Goal: Information Seeking & Learning: Stay updated

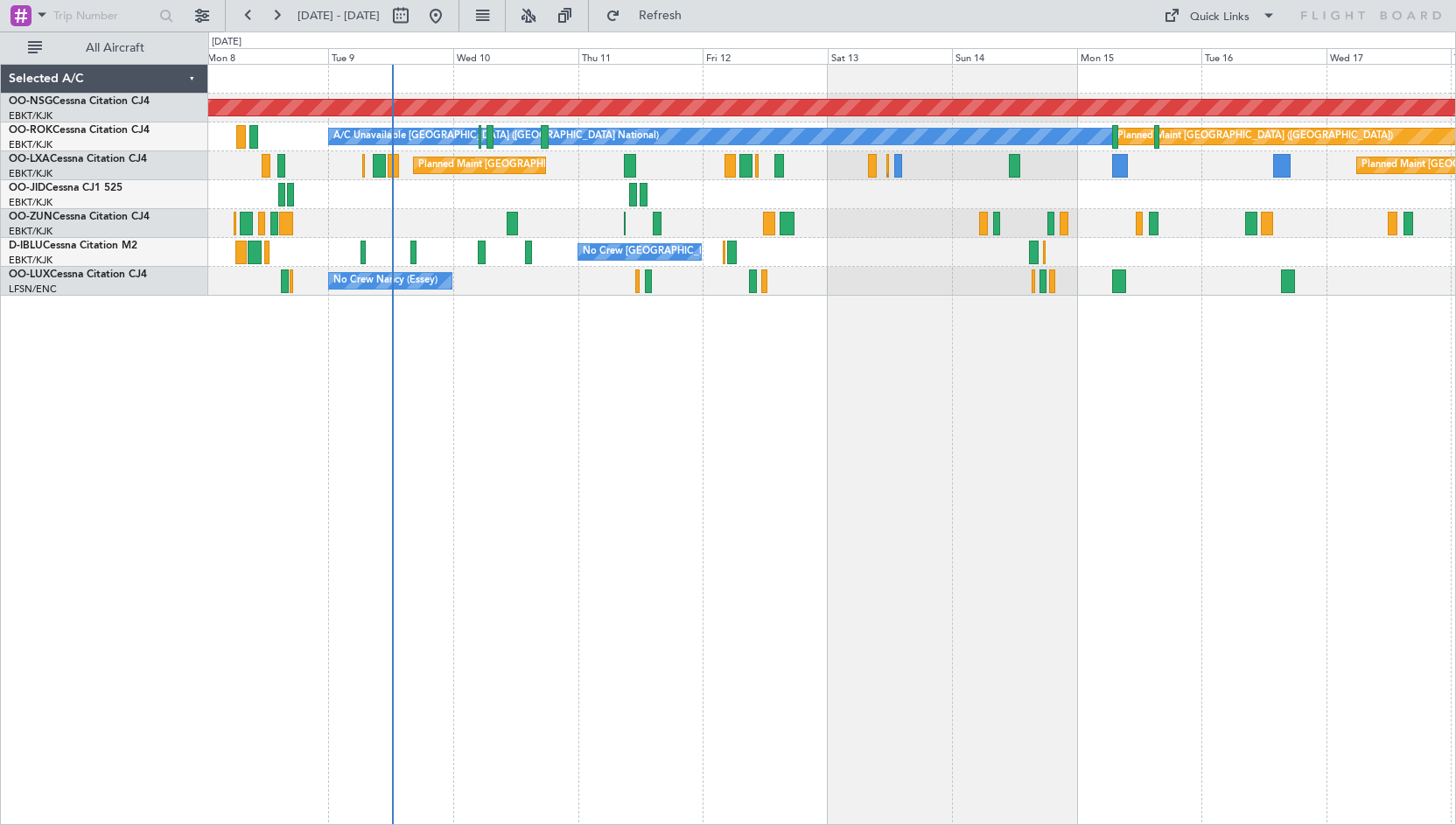
click at [808, 501] on div "Planned Maint [GEOGRAPHIC_DATA] ([GEOGRAPHIC_DATA]) A/C Unavailable [GEOGRAPHIC…" at bounding box center [833, 445] width 1249 height 761
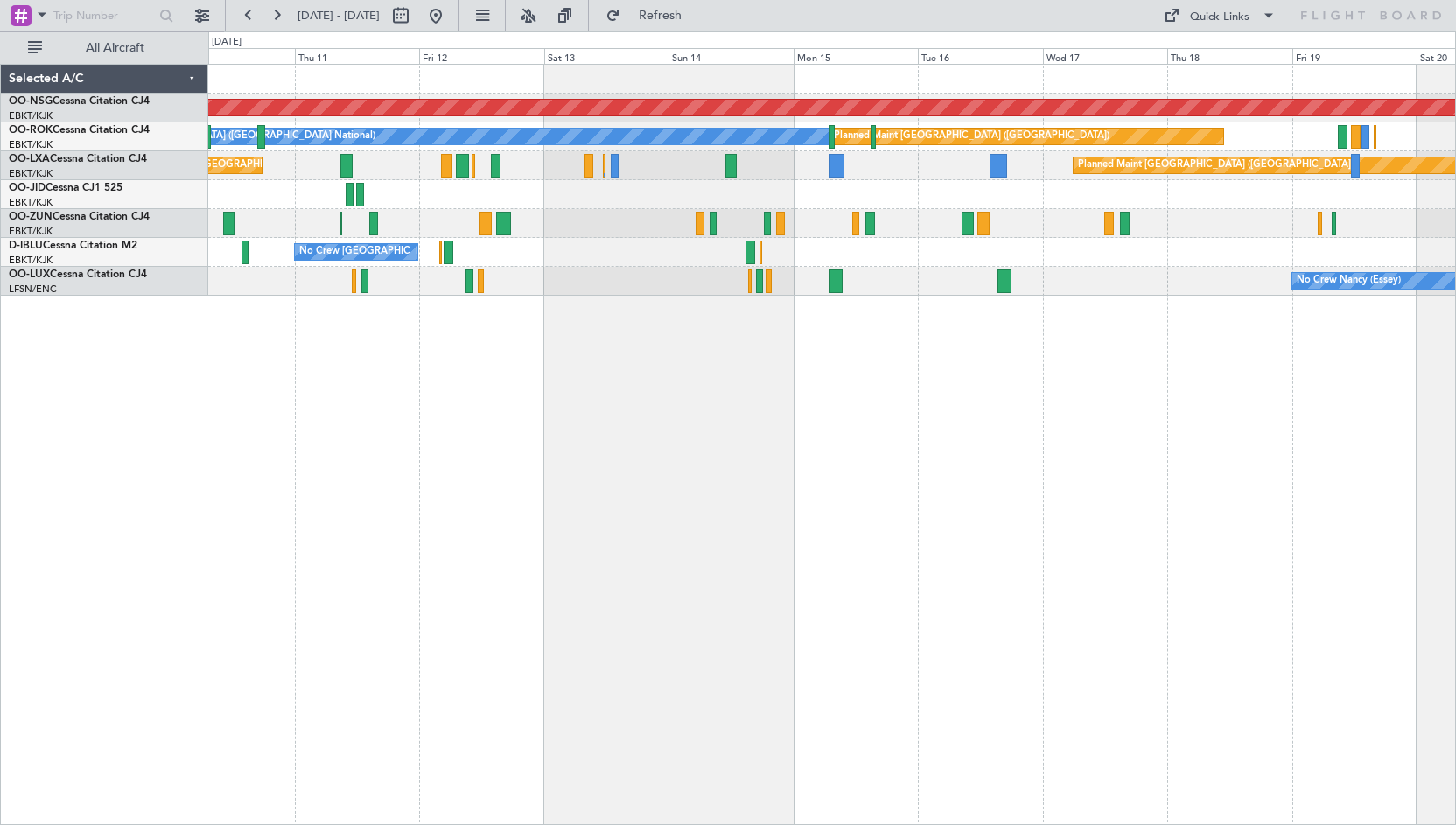
click at [513, 188] on div at bounding box center [832, 195] width 1248 height 29
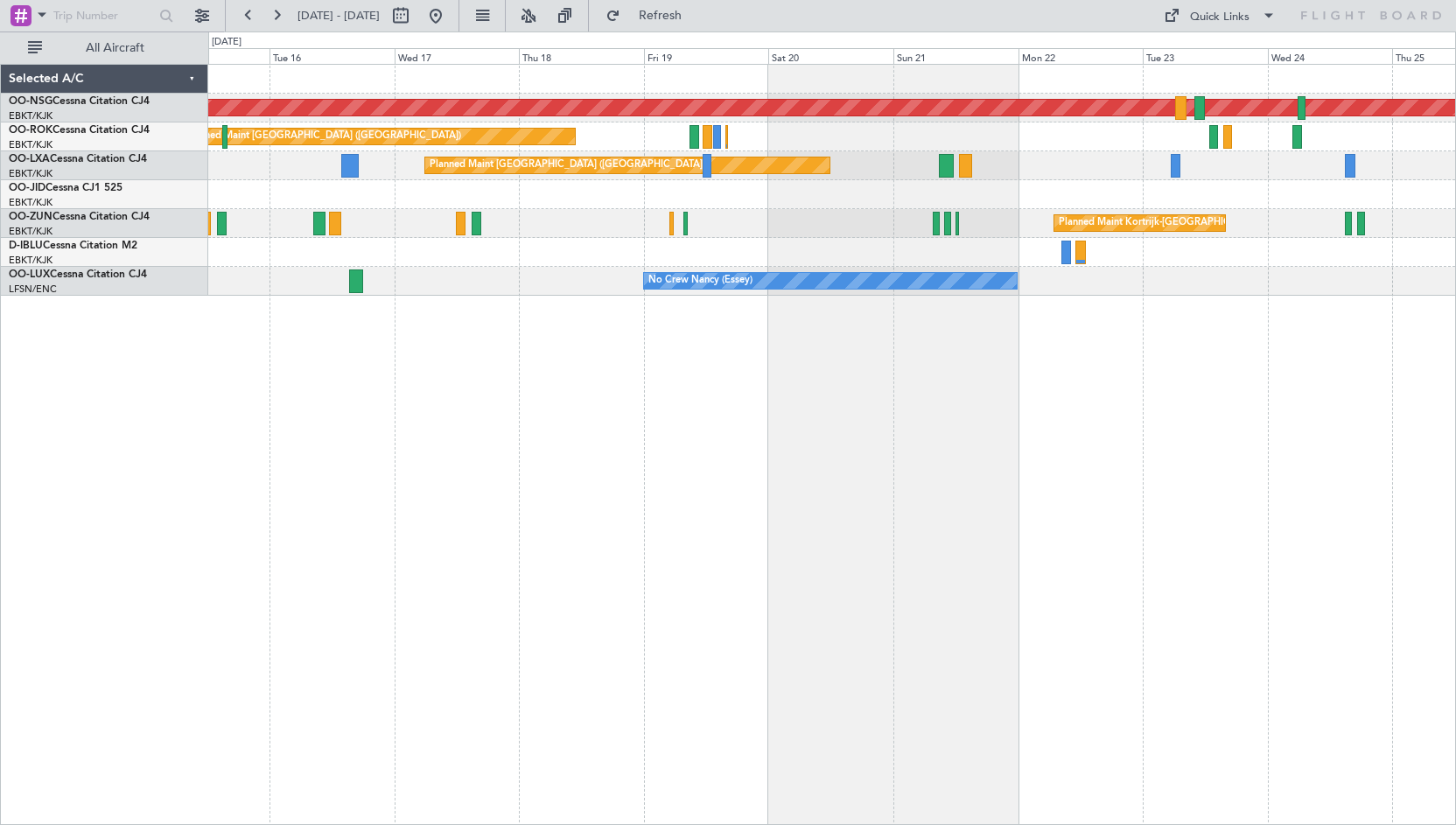
click at [580, 226] on div "Planned Maint [GEOGRAPHIC_DATA] ([GEOGRAPHIC_DATA]) Planned Maint [GEOGRAPHIC_D…" at bounding box center [832, 180] width 1248 height 231
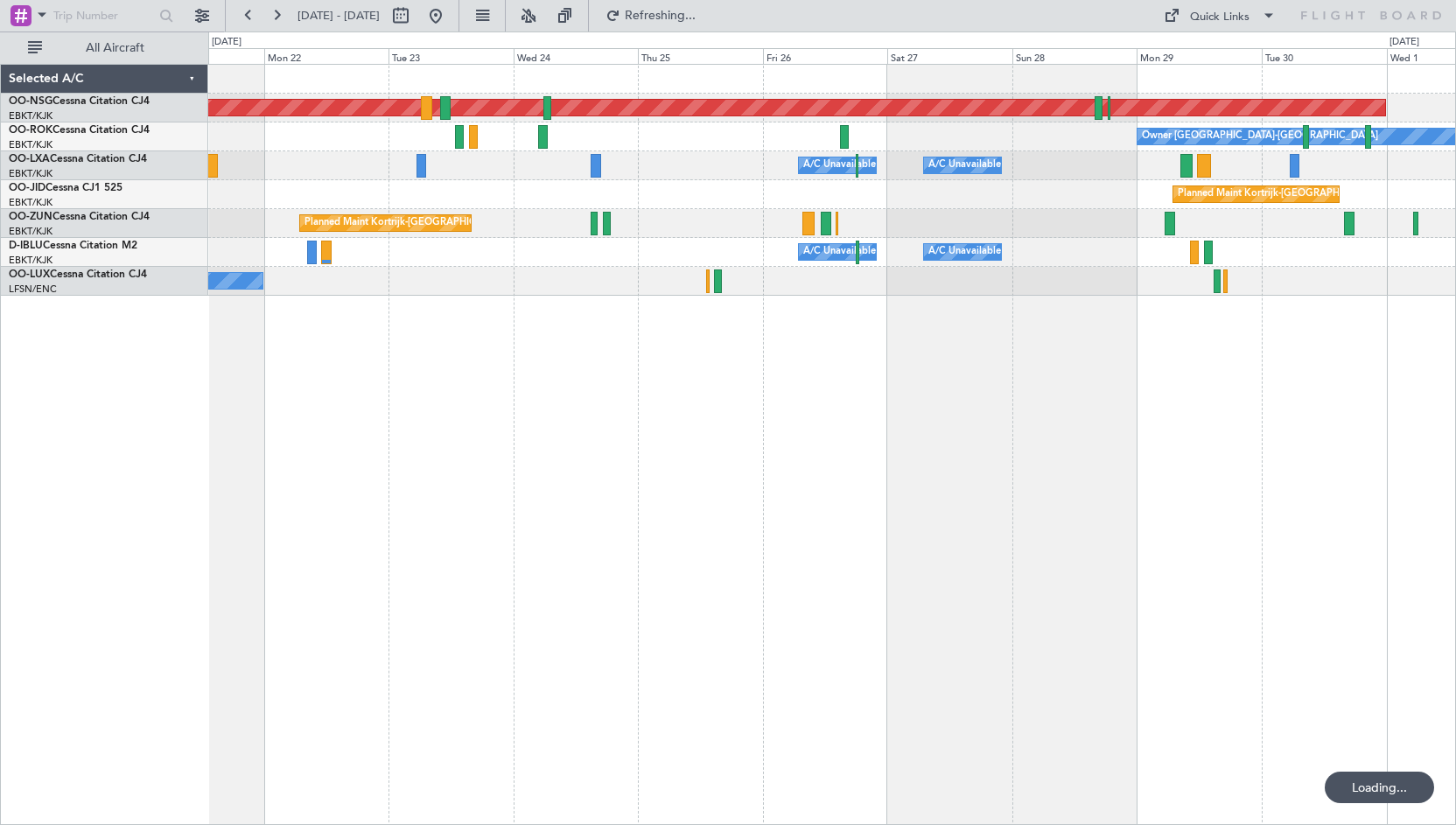
click at [576, 279] on div "Planned Maint [GEOGRAPHIC_DATA] ([GEOGRAPHIC_DATA]) Owner [GEOGRAPHIC_DATA]-[GE…" at bounding box center [832, 180] width 1248 height 231
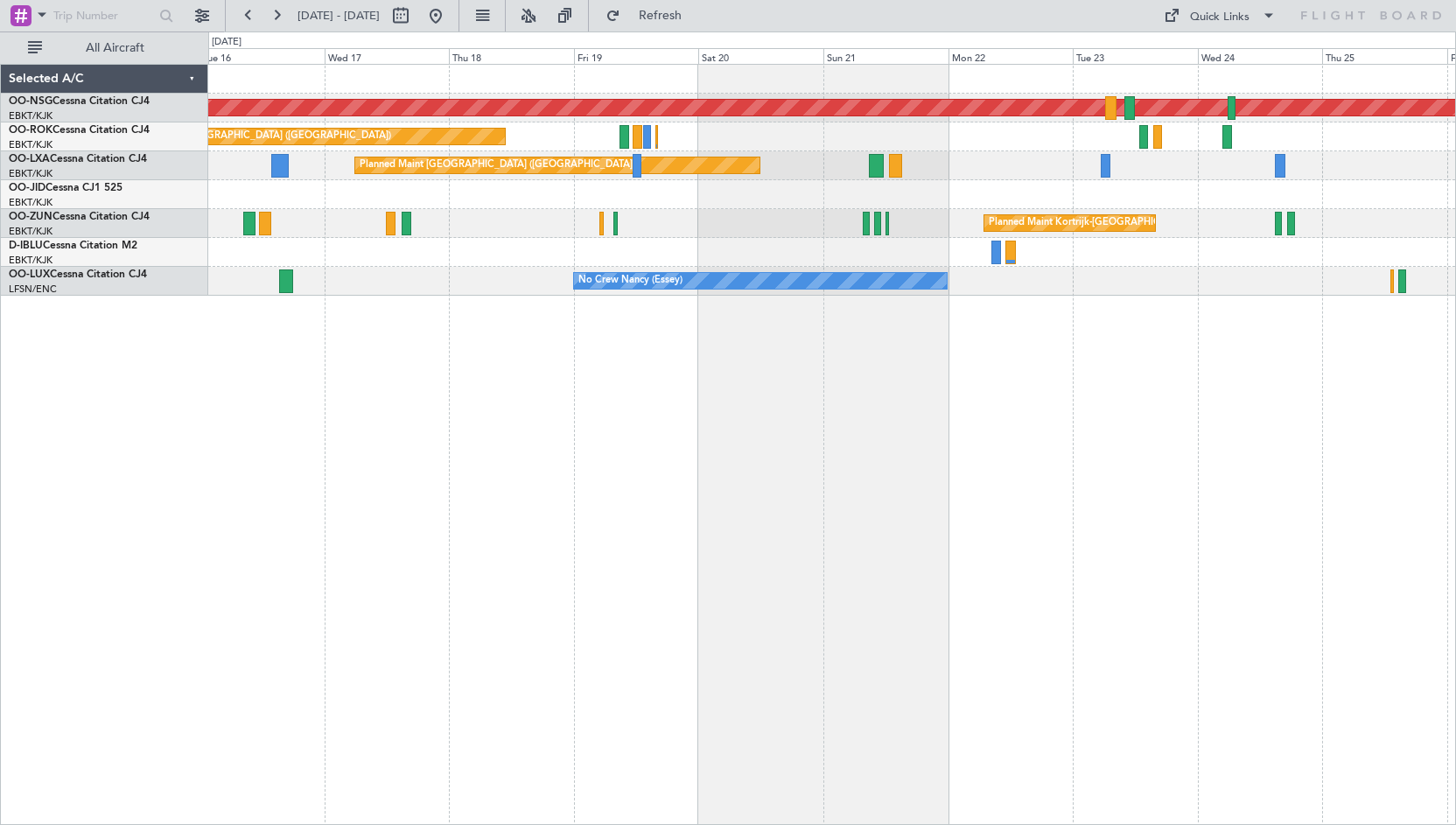
click at [1440, 345] on div "Planned Maint [GEOGRAPHIC_DATA] ([GEOGRAPHIC_DATA]) Planned Maint [GEOGRAPHIC_D…" at bounding box center [833, 445] width 1249 height 761
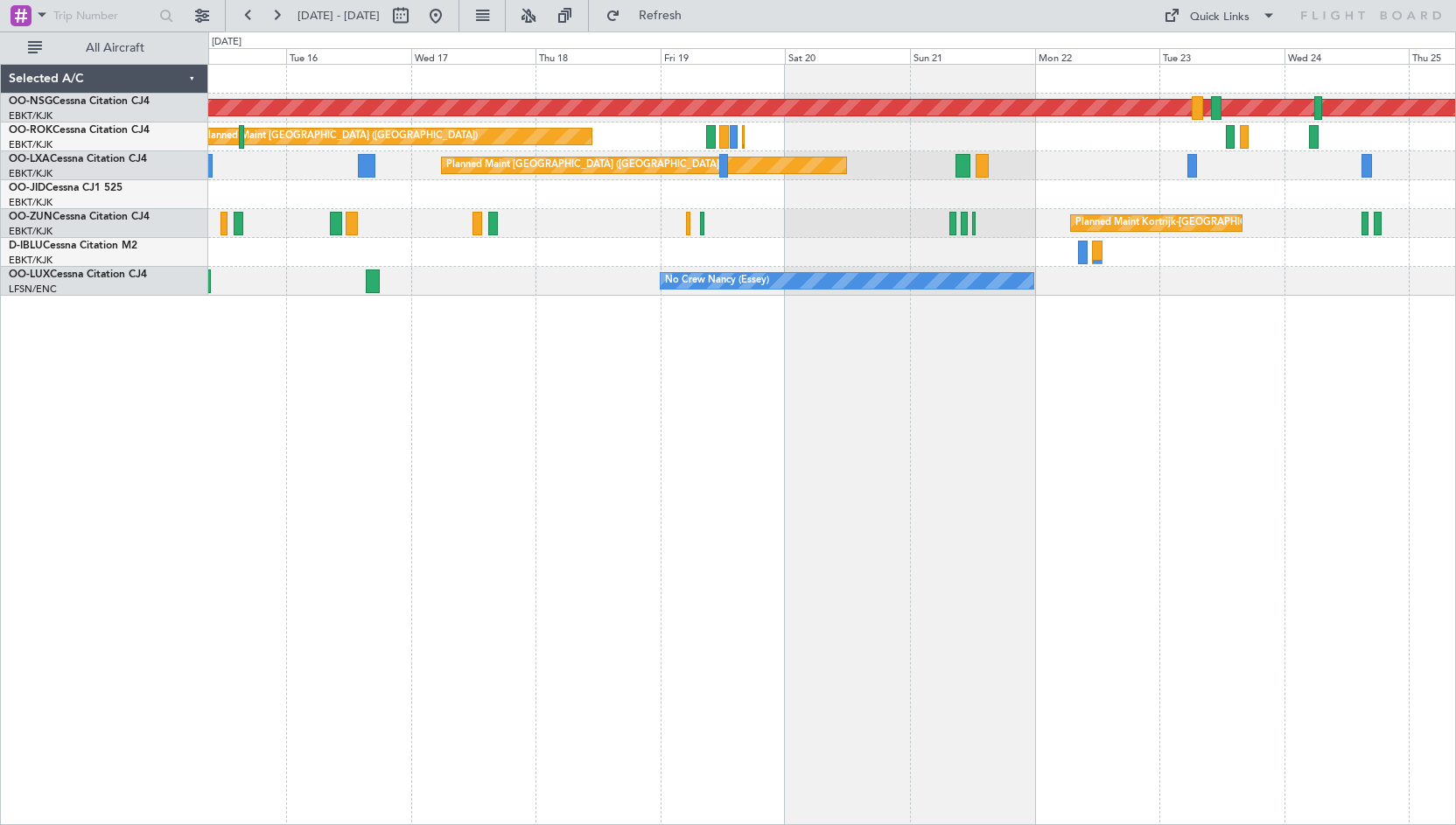
click at [1186, 392] on div "Planned Maint [GEOGRAPHIC_DATA] ([GEOGRAPHIC_DATA]) Planned Maint [GEOGRAPHIC_D…" at bounding box center [833, 445] width 1249 height 761
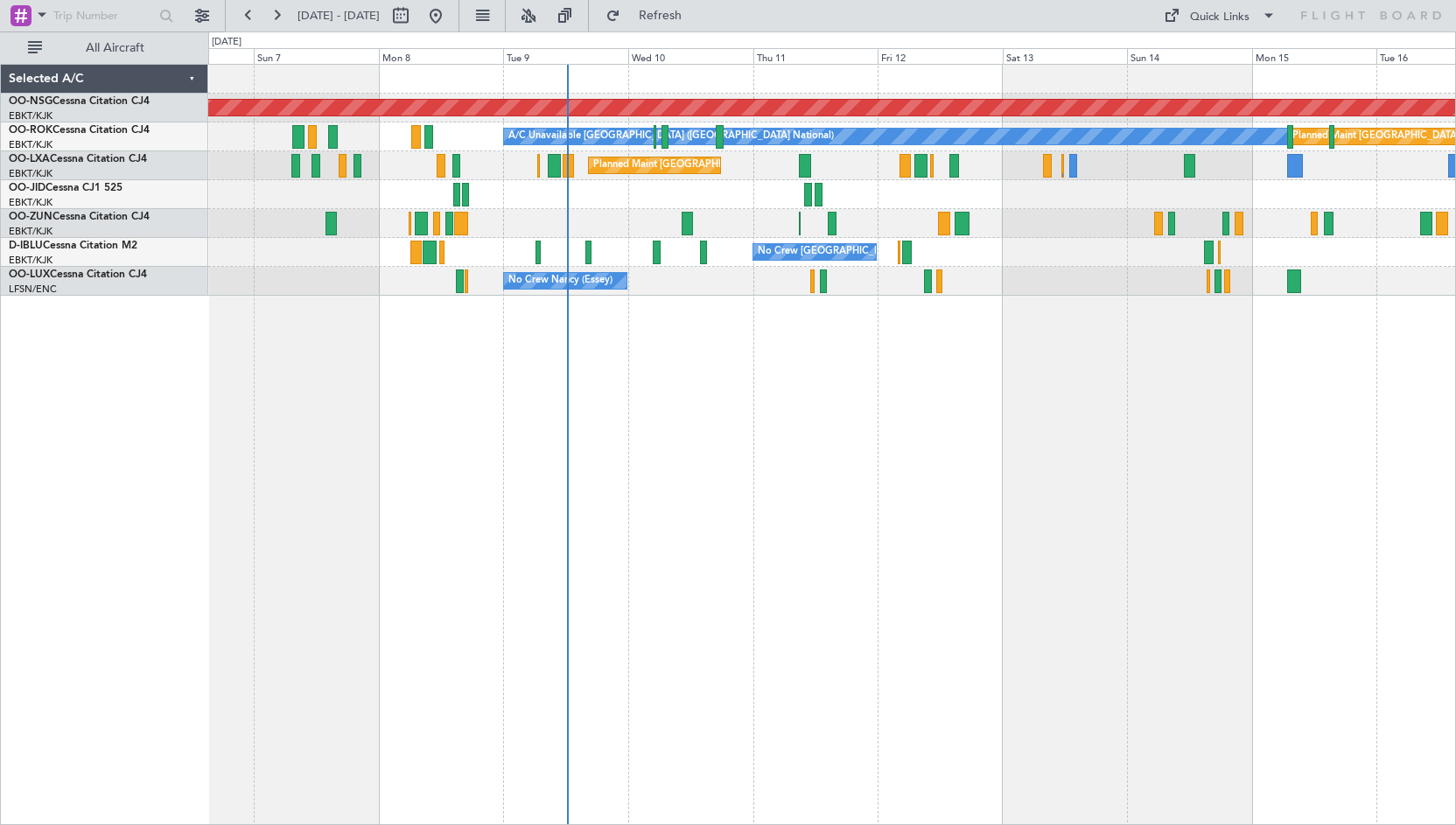
click at [989, 256] on div "No Crew [GEOGRAPHIC_DATA] ([GEOGRAPHIC_DATA] National)" at bounding box center [832, 252] width 1248 height 29
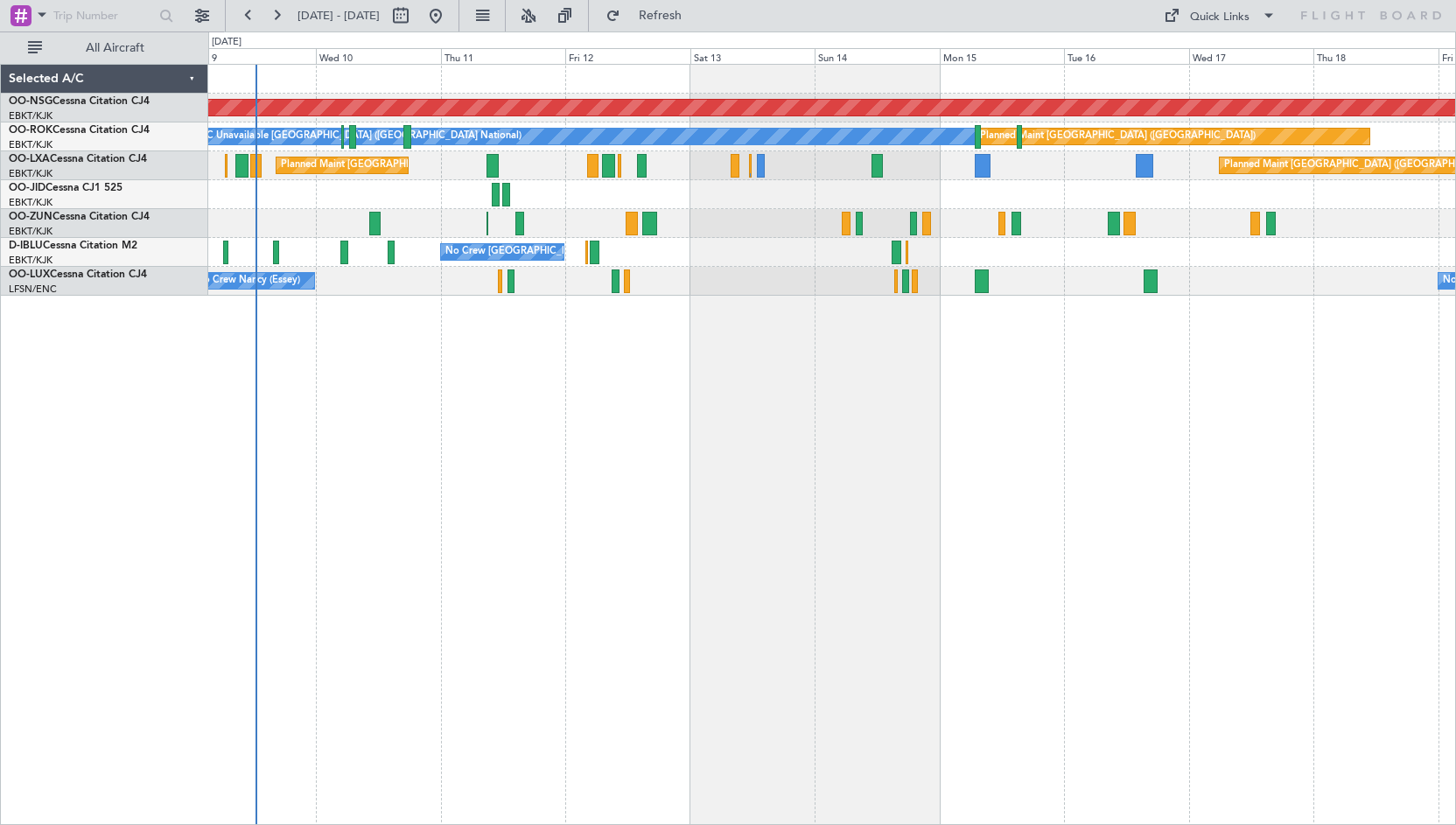
click at [933, 191] on div "Planned Maint [GEOGRAPHIC_DATA] ([GEOGRAPHIC_DATA]) A/C Unavailable [GEOGRAPHIC…" at bounding box center [832, 180] width 1248 height 231
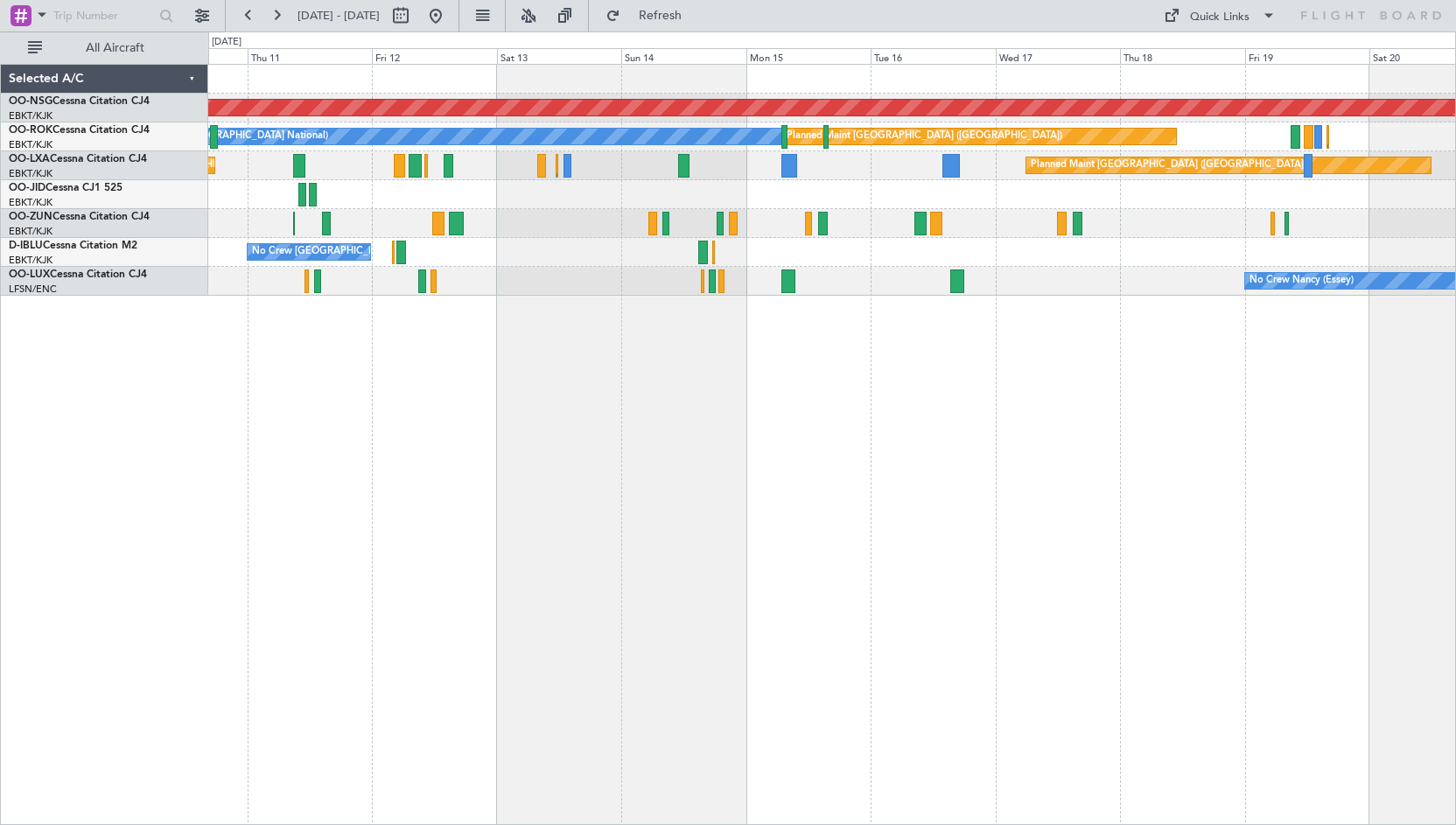
click at [939, 188] on div at bounding box center [832, 195] width 1248 height 29
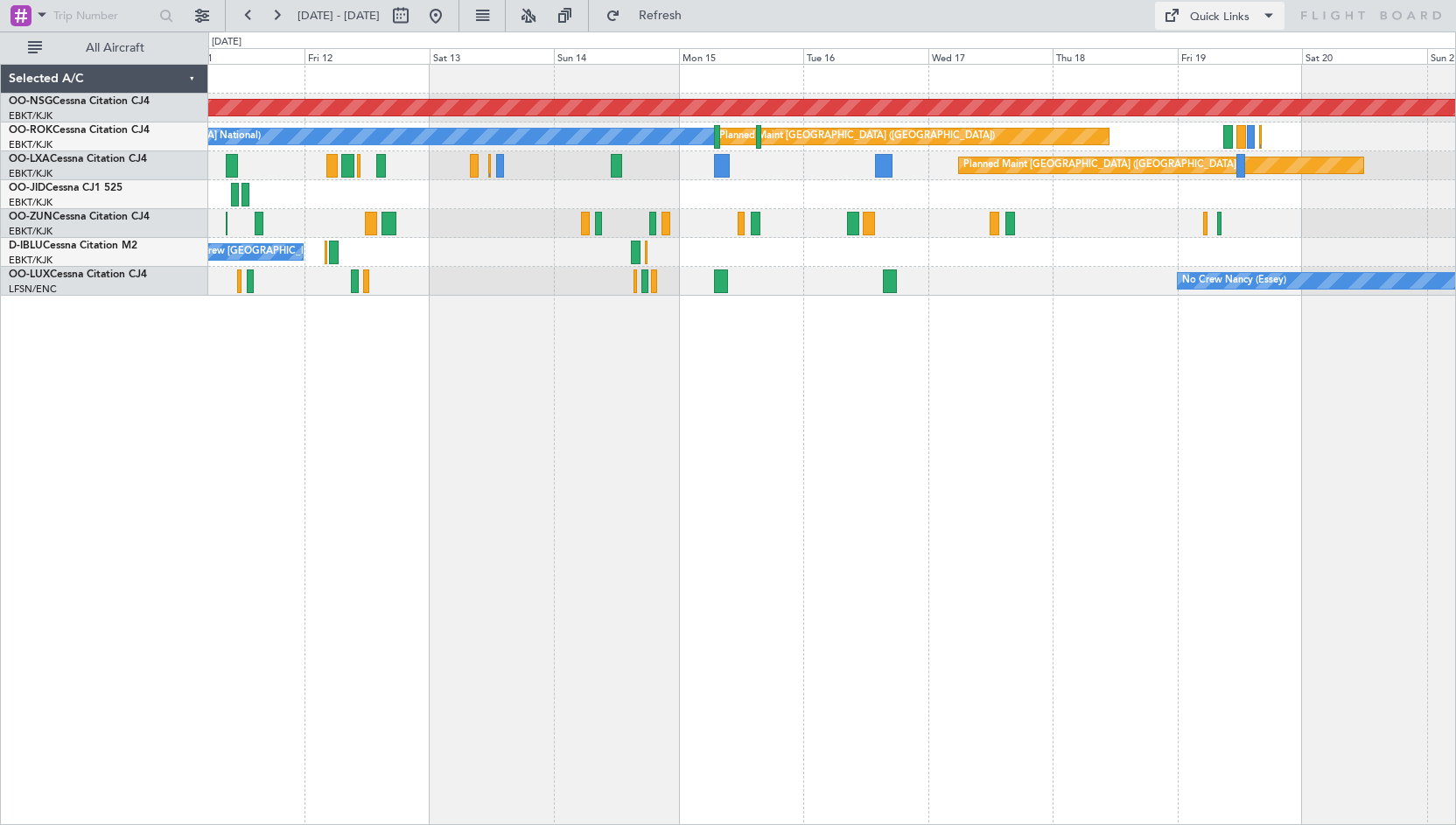
click at [1216, 16] on div "Quick Links" at bounding box center [1220, 17] width 60 height 17
click at [1207, 117] on button "Crew Board" at bounding box center [1225, 99] width 132 height 42
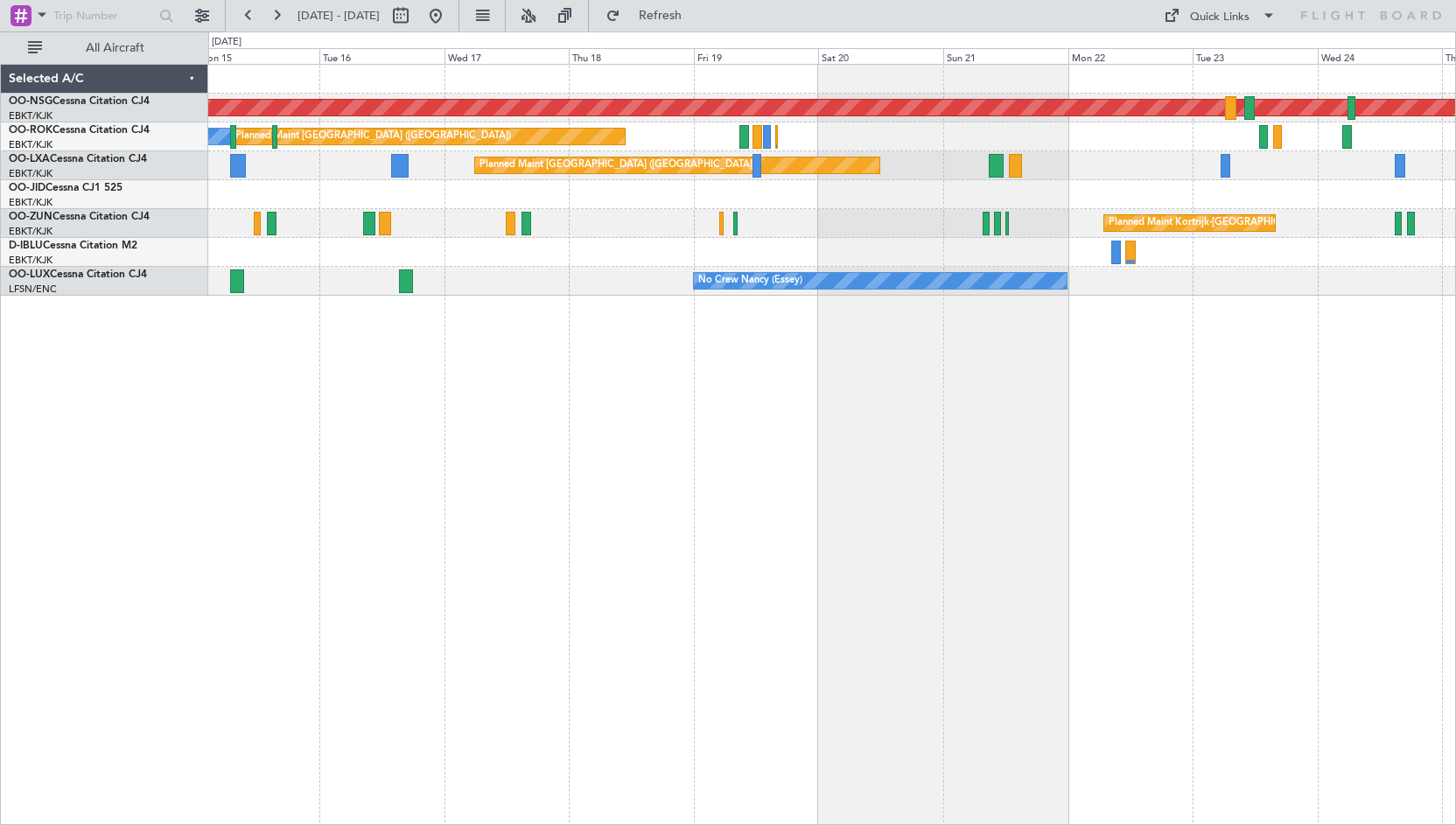
click at [225, 399] on div "Planned Maint [GEOGRAPHIC_DATA] ([GEOGRAPHIC_DATA]) Planned Maint [GEOGRAPHIC_D…" at bounding box center [833, 445] width 1249 height 761
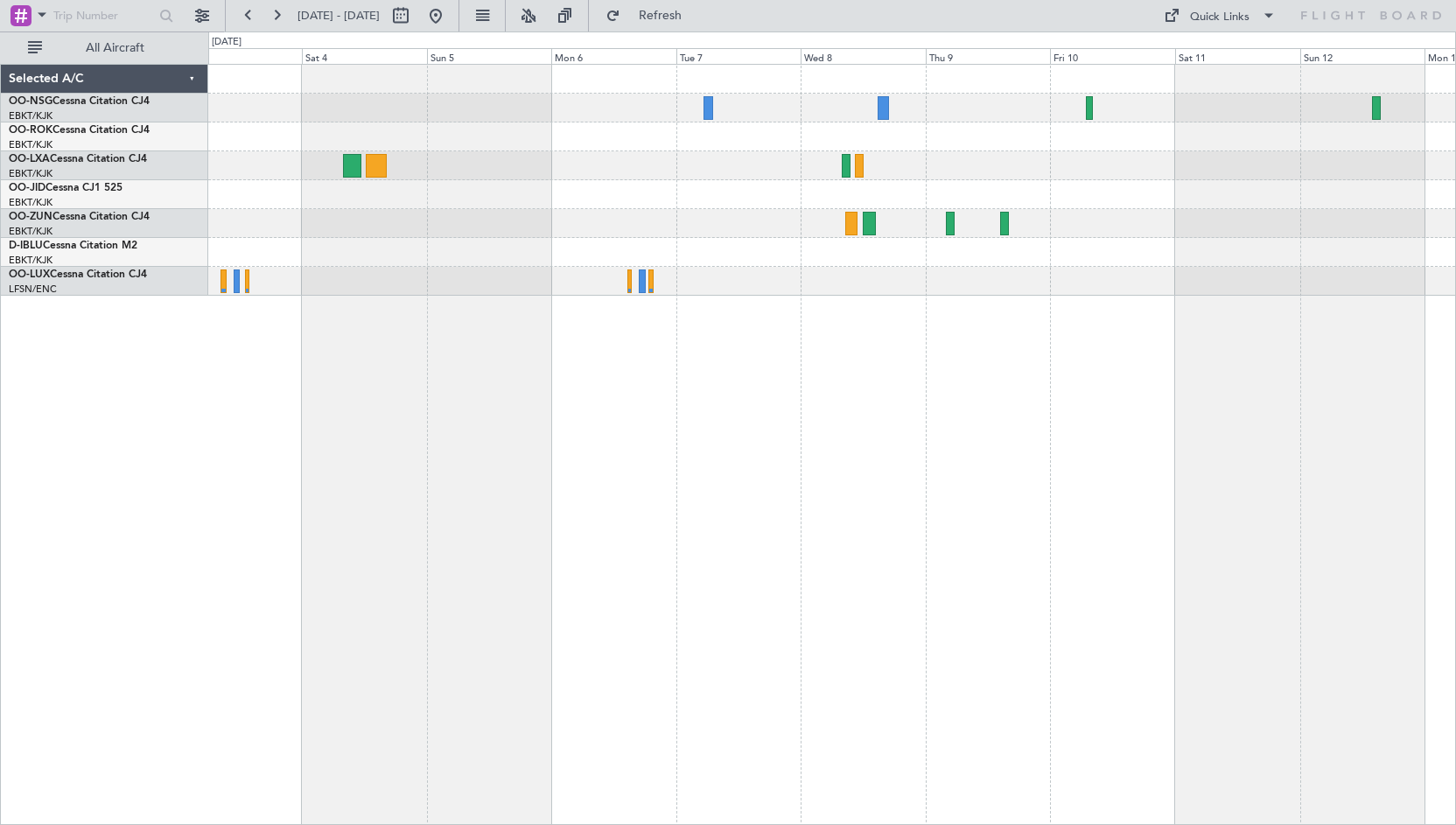
click at [309, 491] on div "Planned Maint [GEOGRAPHIC_DATA] ([GEOGRAPHIC_DATA]) Owner [GEOGRAPHIC_DATA]-[GE…" at bounding box center [833, 445] width 1249 height 761
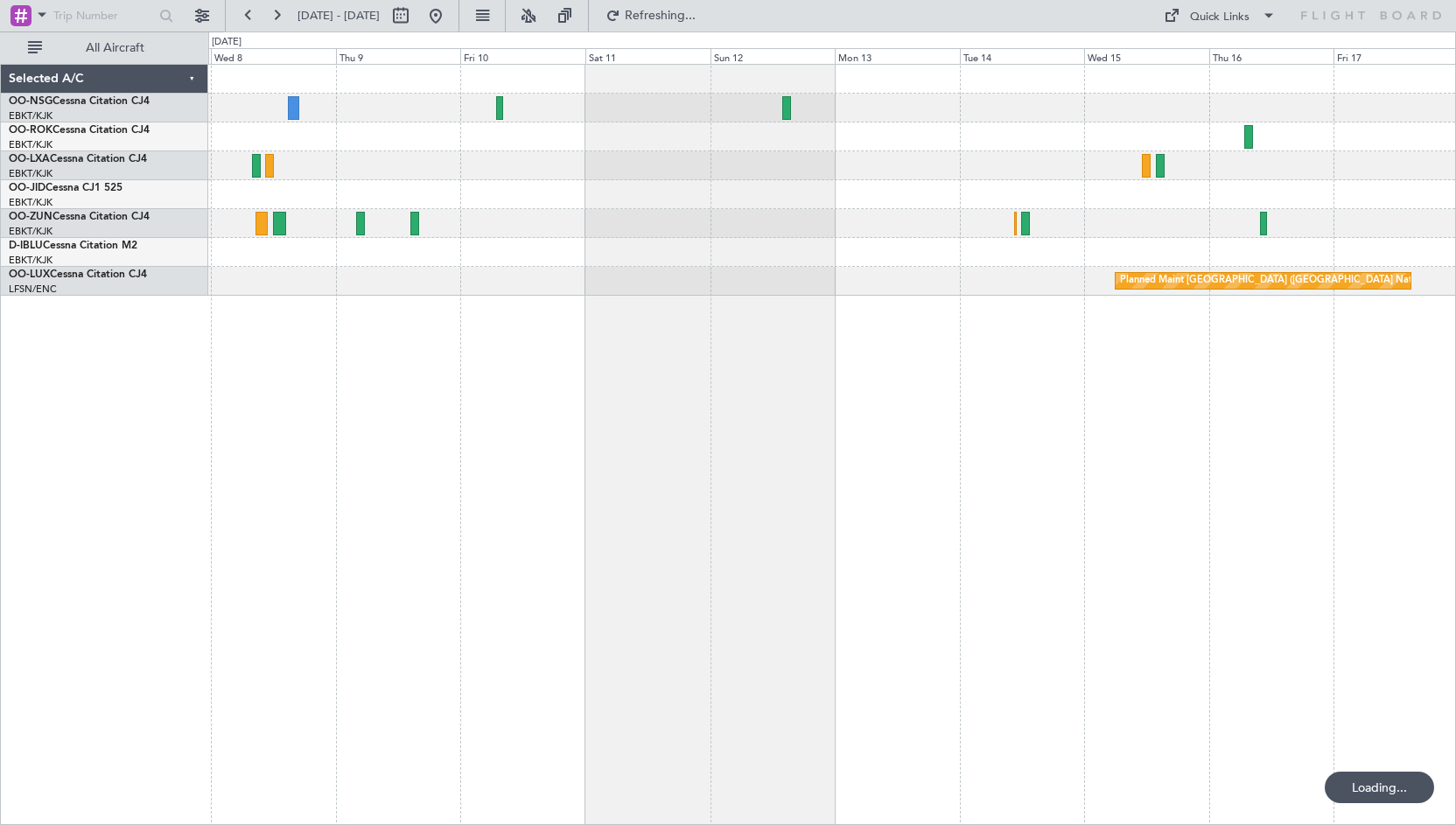
click at [573, 494] on div "Planned Maint [GEOGRAPHIC_DATA] ([GEOGRAPHIC_DATA] National)" at bounding box center [833, 445] width 1249 height 761
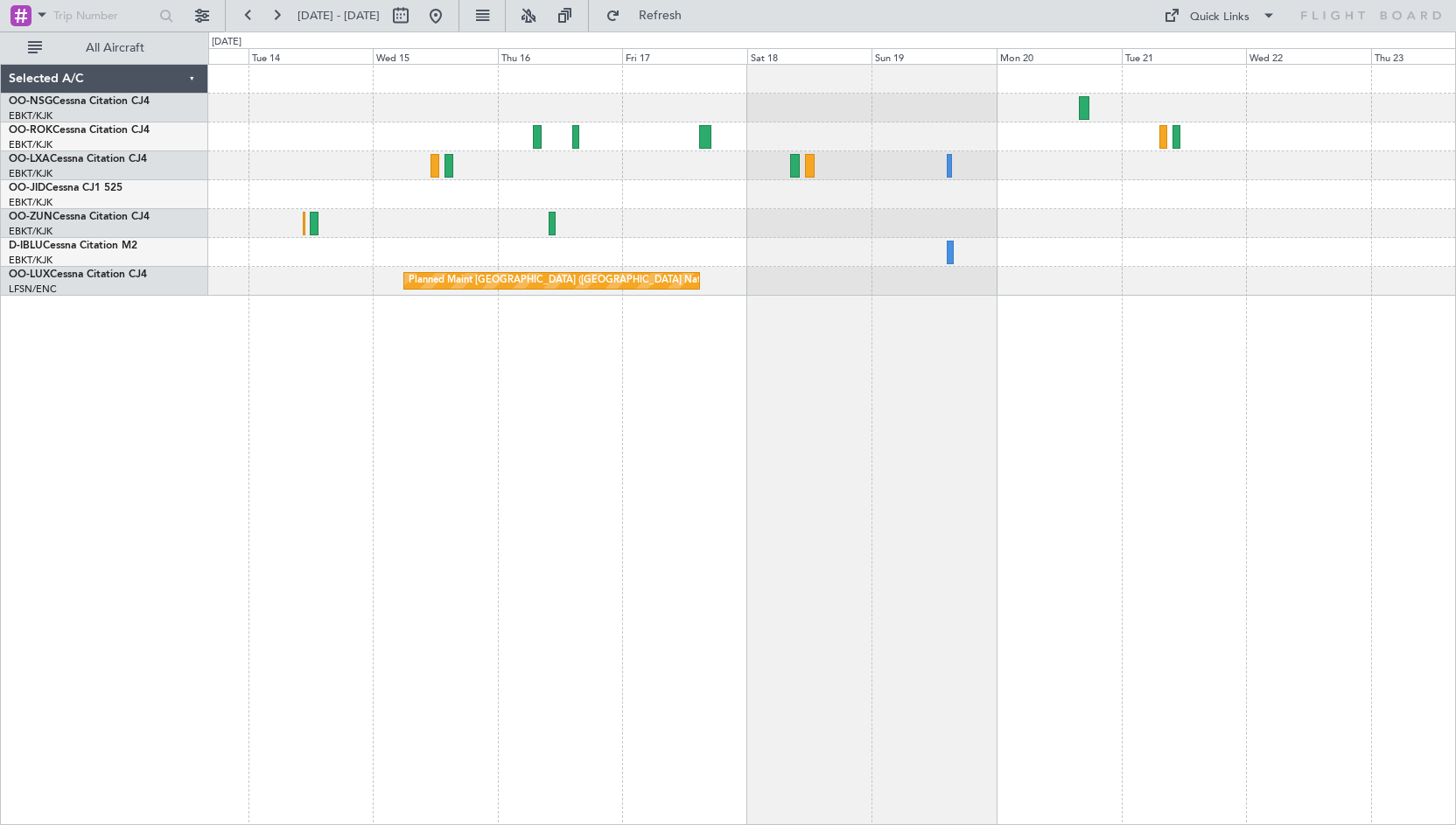
click at [382, 481] on div "Planned Maint [GEOGRAPHIC_DATA] ([GEOGRAPHIC_DATA] National)" at bounding box center [833, 445] width 1249 height 761
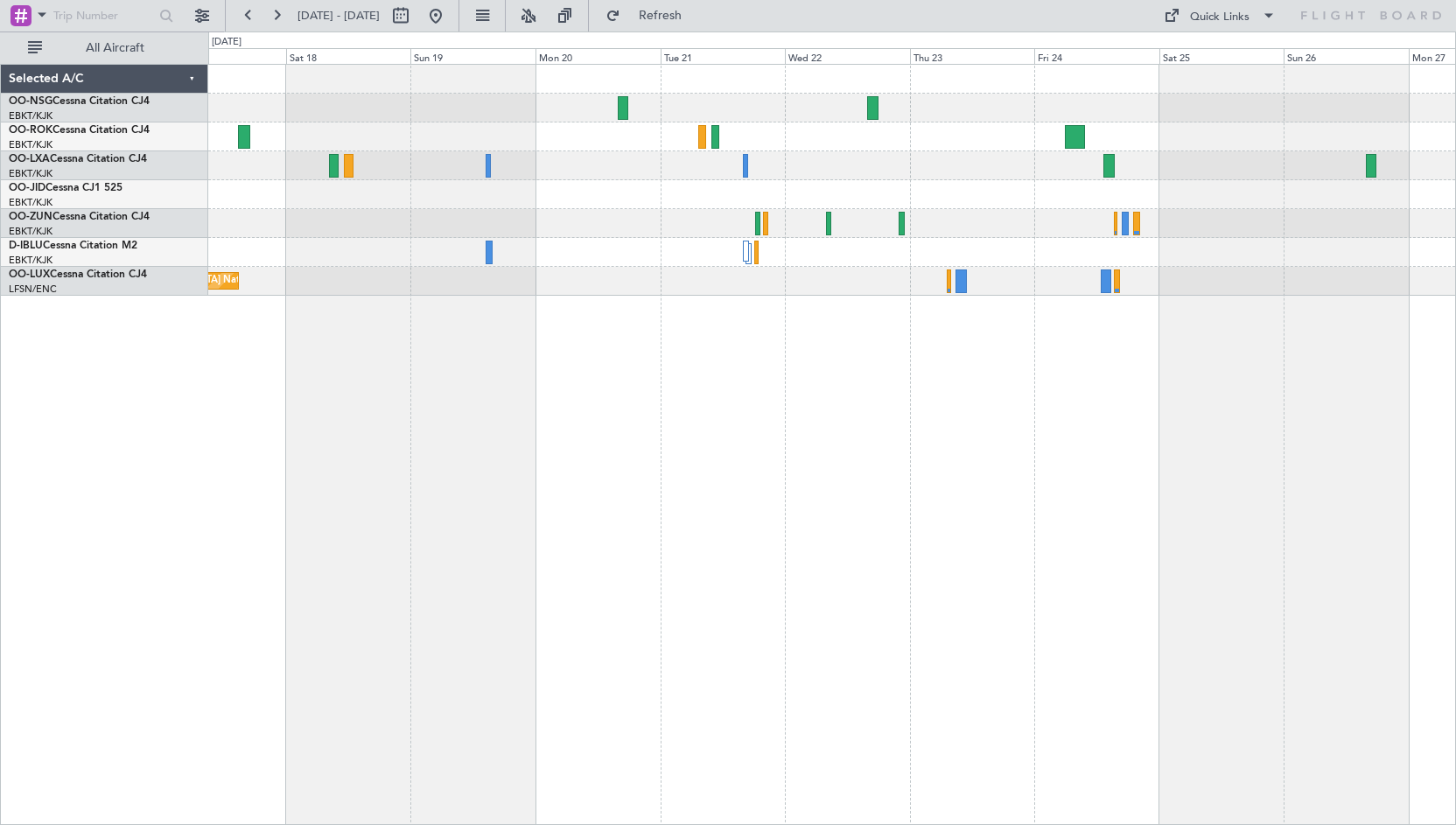
click at [450, 484] on div "Planned Maint [GEOGRAPHIC_DATA] ([GEOGRAPHIC_DATA] National) Planned Maint [GEO…" at bounding box center [833, 445] width 1249 height 761
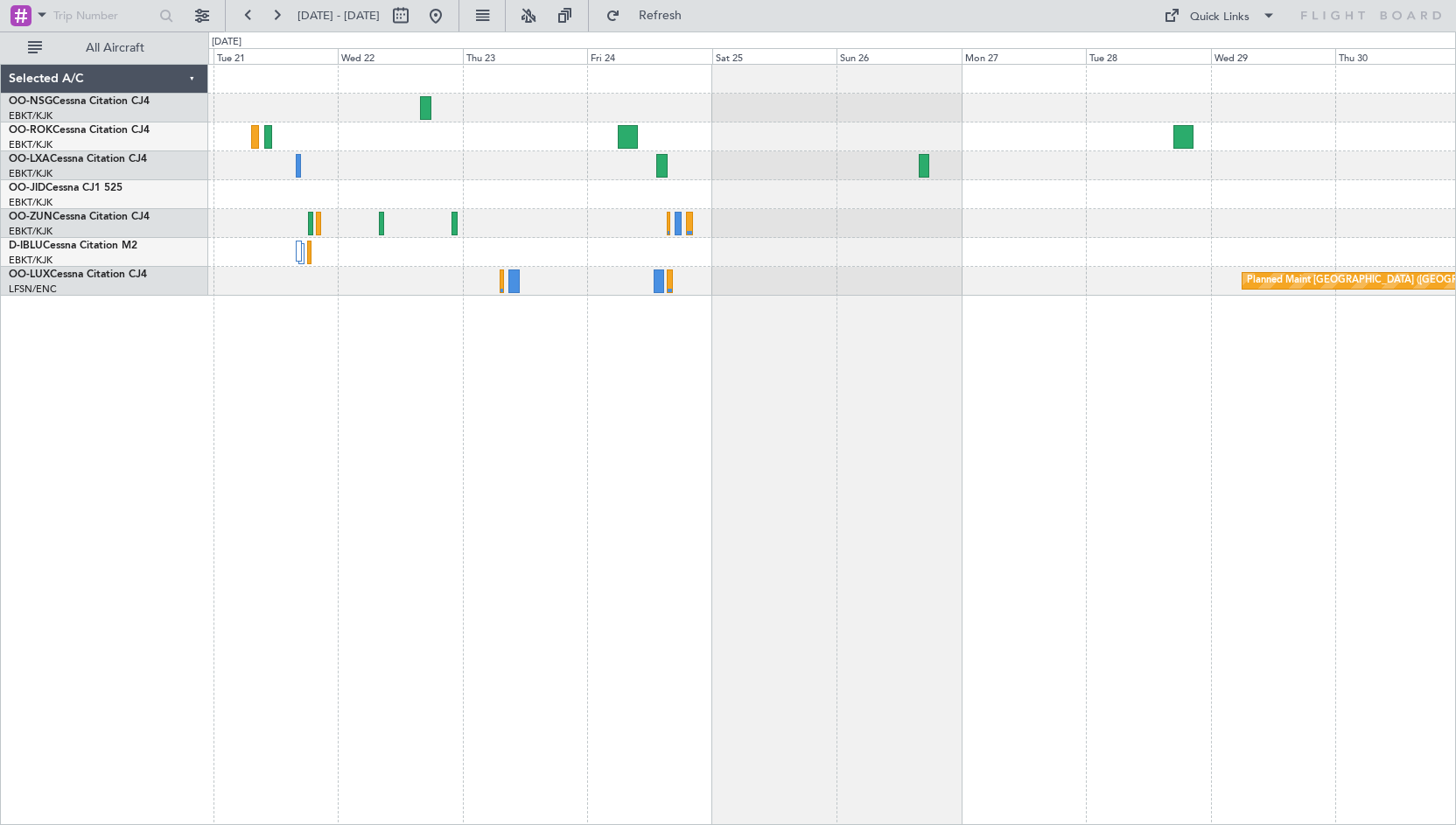
click at [467, 451] on div "Planned Maint [GEOGRAPHIC_DATA] ([GEOGRAPHIC_DATA])" at bounding box center [833, 445] width 1249 height 761
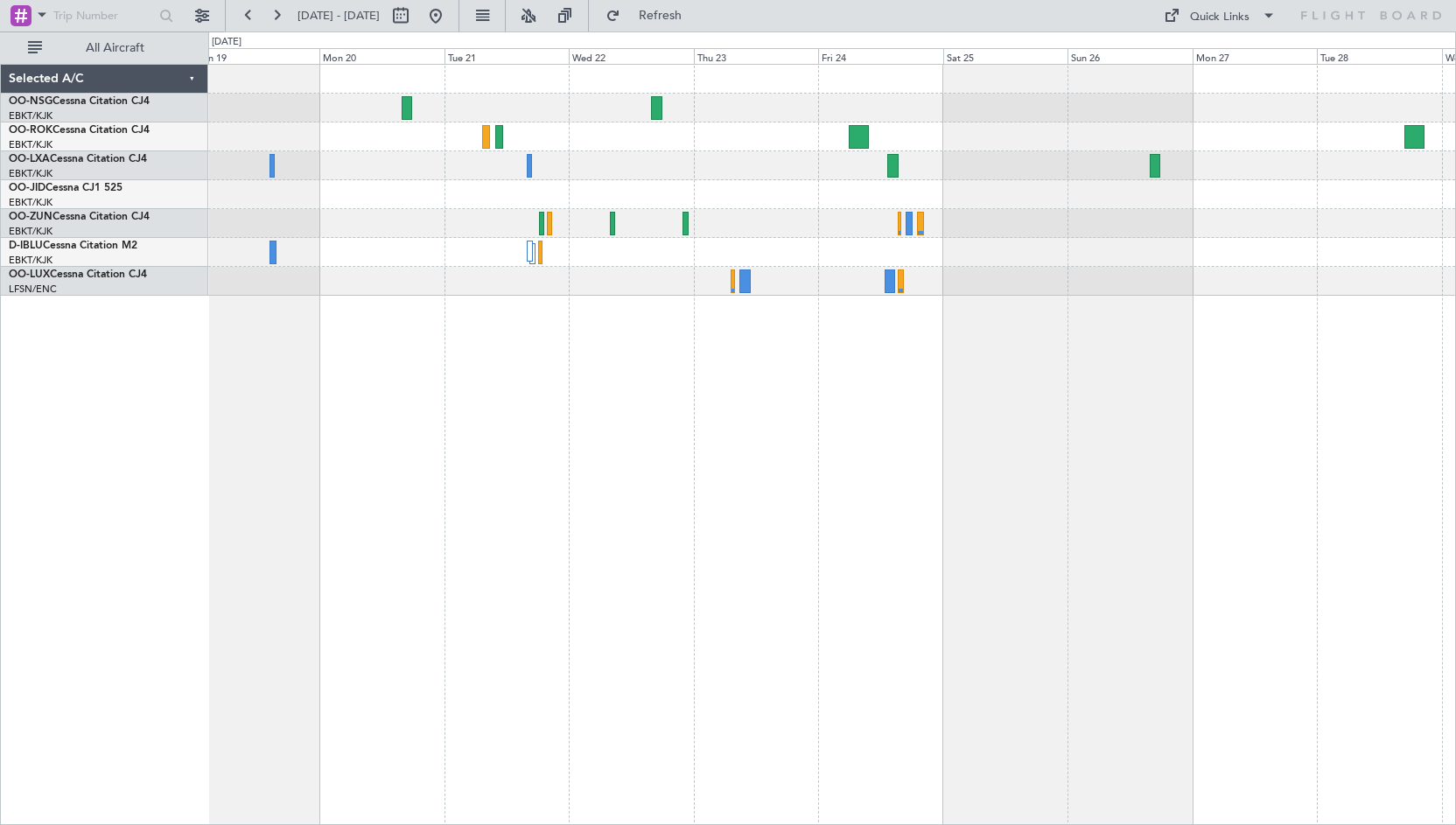
click at [607, 130] on div "Planned Maint [GEOGRAPHIC_DATA] ([GEOGRAPHIC_DATA]) Planned Maint [GEOGRAPHIC_D…" at bounding box center [832, 180] width 1248 height 231
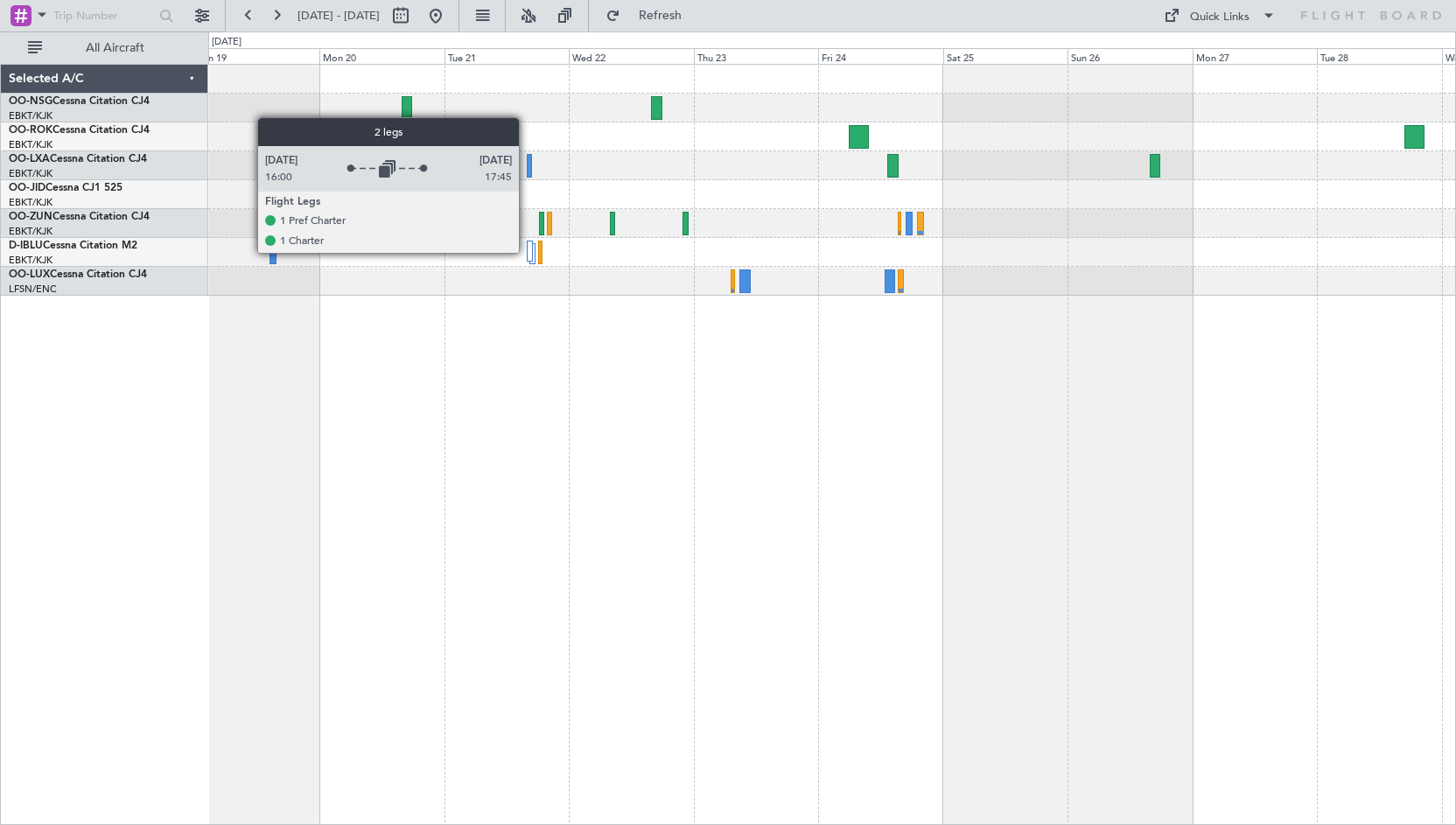
click at [527, 252] on div at bounding box center [530, 251] width 7 height 21
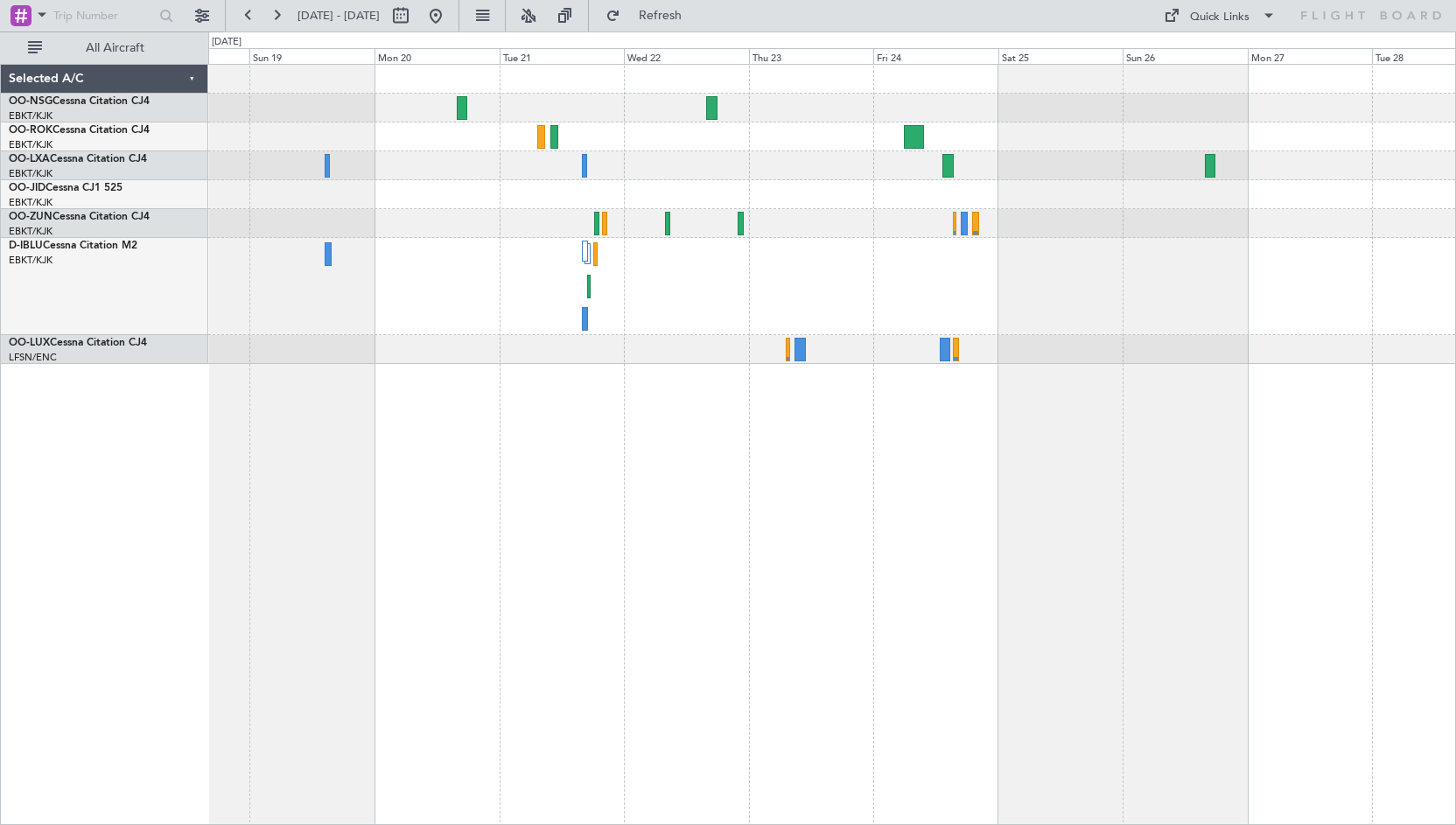
click at [544, 305] on div at bounding box center [832, 287] width 1248 height 97
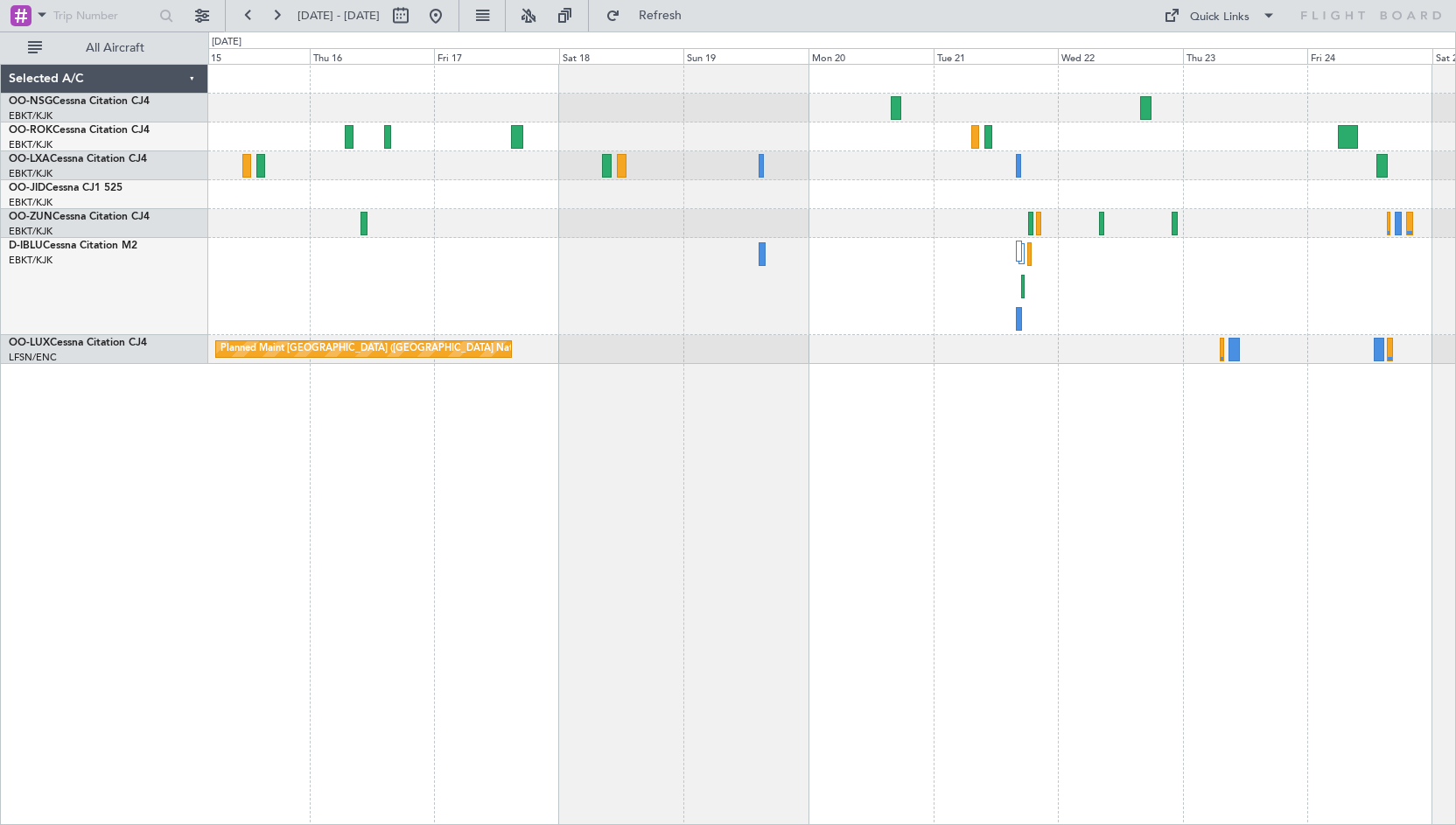
click at [853, 262] on div at bounding box center [832, 287] width 1248 height 97
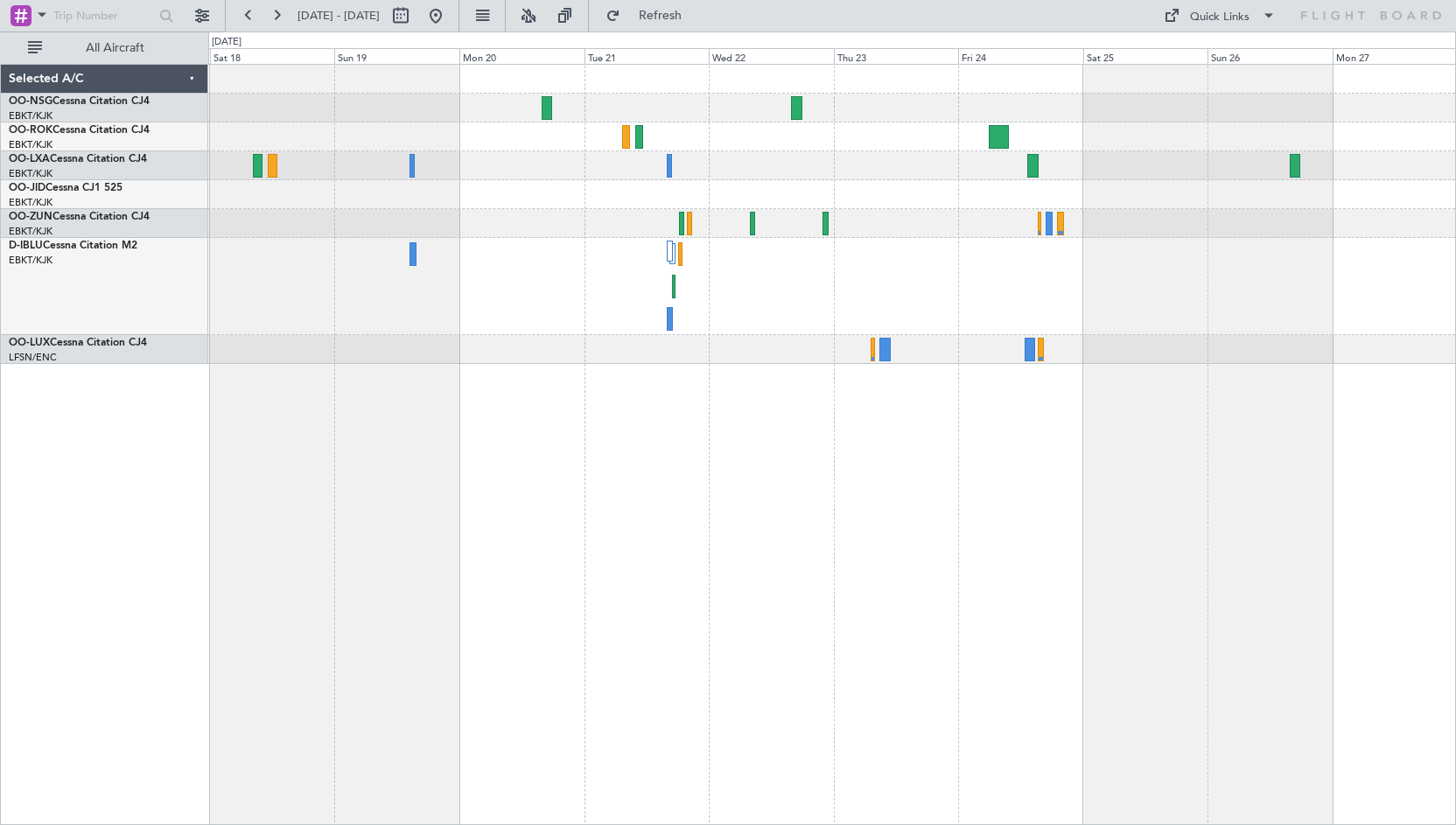
click at [112, 181] on div "Planned Maint [GEOGRAPHIC_DATA] ([GEOGRAPHIC_DATA]) Planned Maint [GEOGRAPHIC_D…" at bounding box center [728, 428] width 1456 height 793
click at [434, 308] on div at bounding box center [832, 287] width 1248 height 97
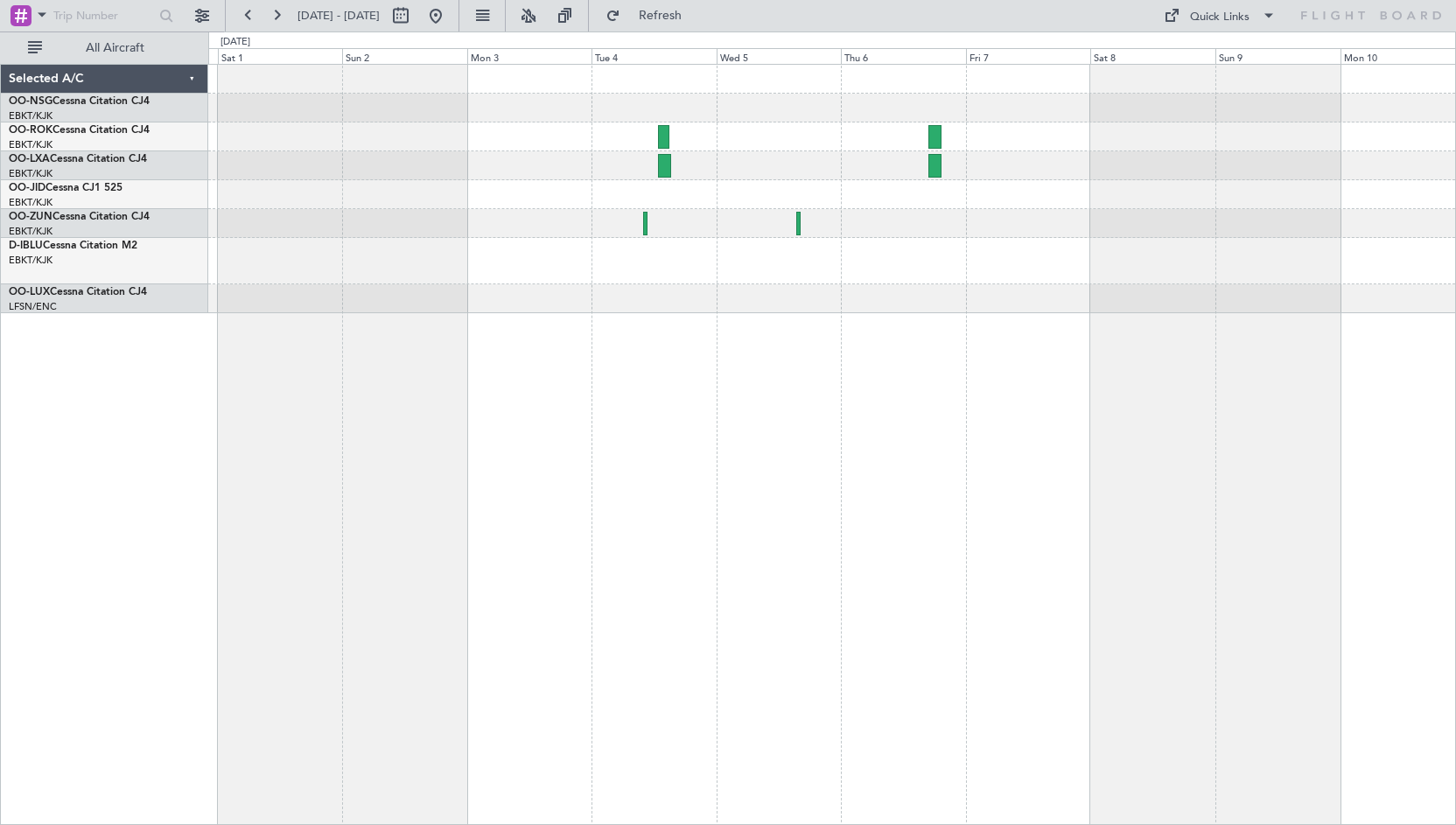
click at [464, 279] on div at bounding box center [832, 261] width 1248 height 46
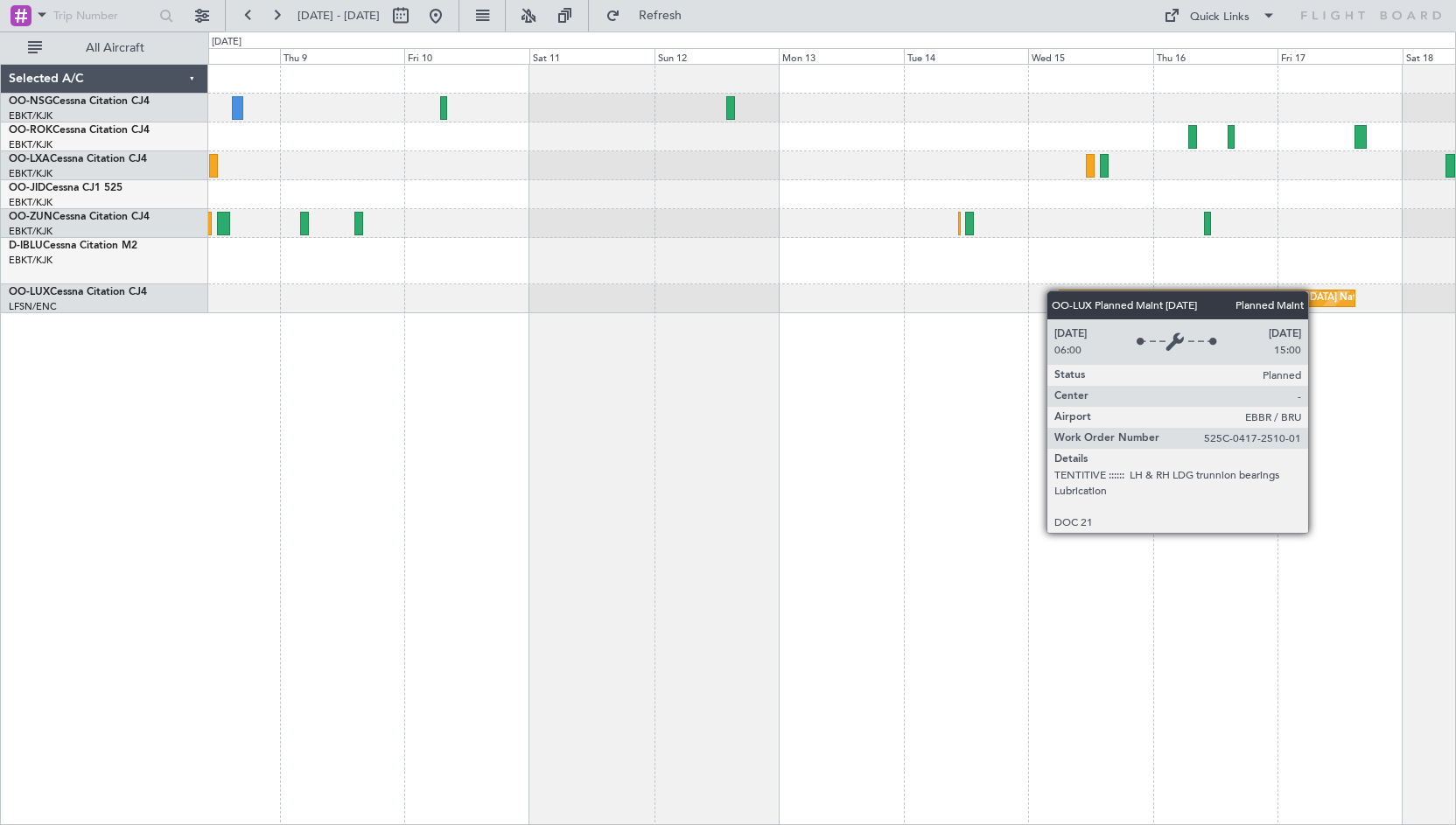
click at [1060, 291] on div "Planned Maint [GEOGRAPHIC_DATA] ([GEOGRAPHIC_DATA] National)" at bounding box center [832, 189] width 1248 height 249
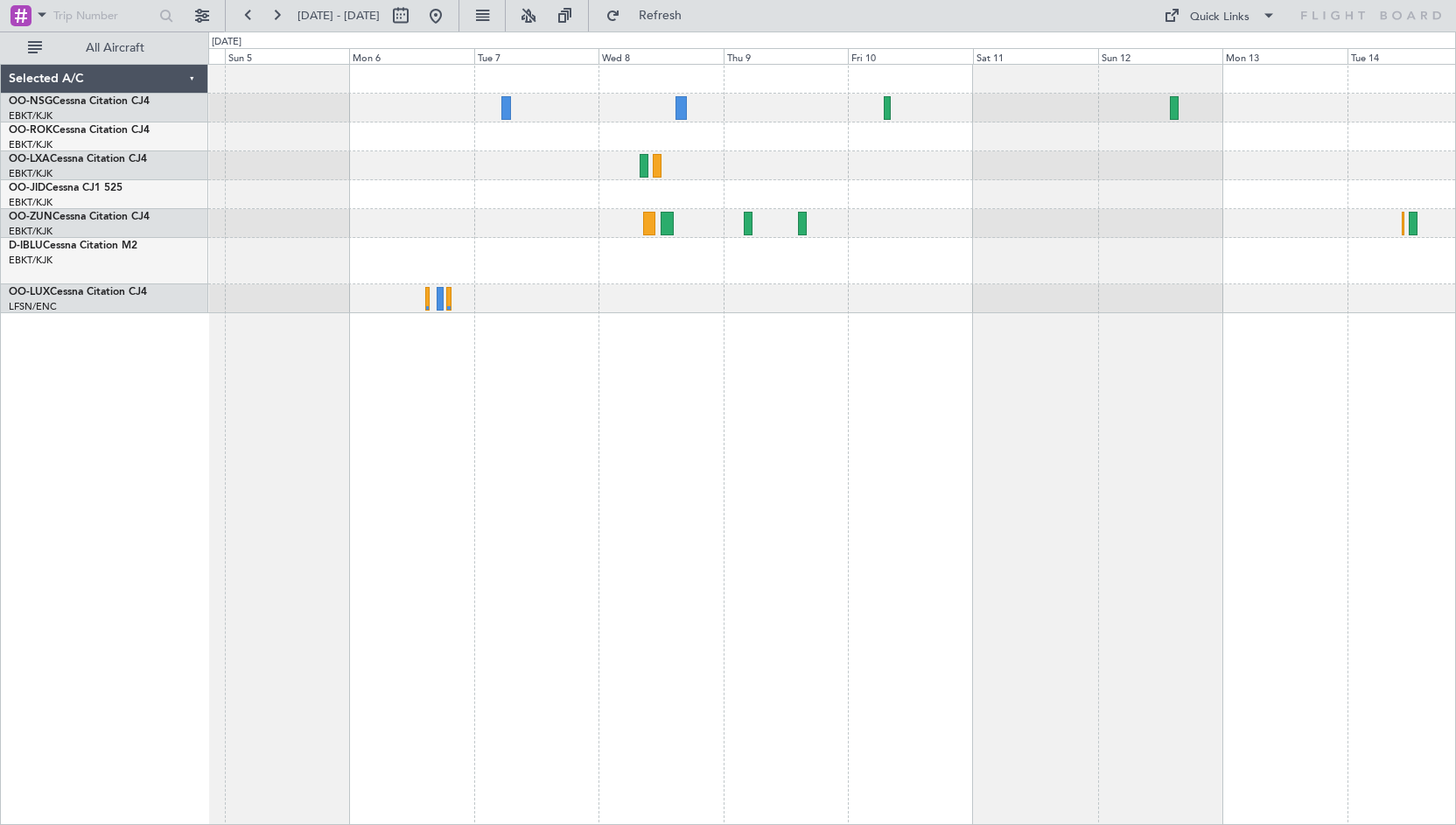
click at [1025, 255] on div "Planned Maint [GEOGRAPHIC_DATA] ([GEOGRAPHIC_DATA] National)" at bounding box center [832, 189] width 1248 height 249
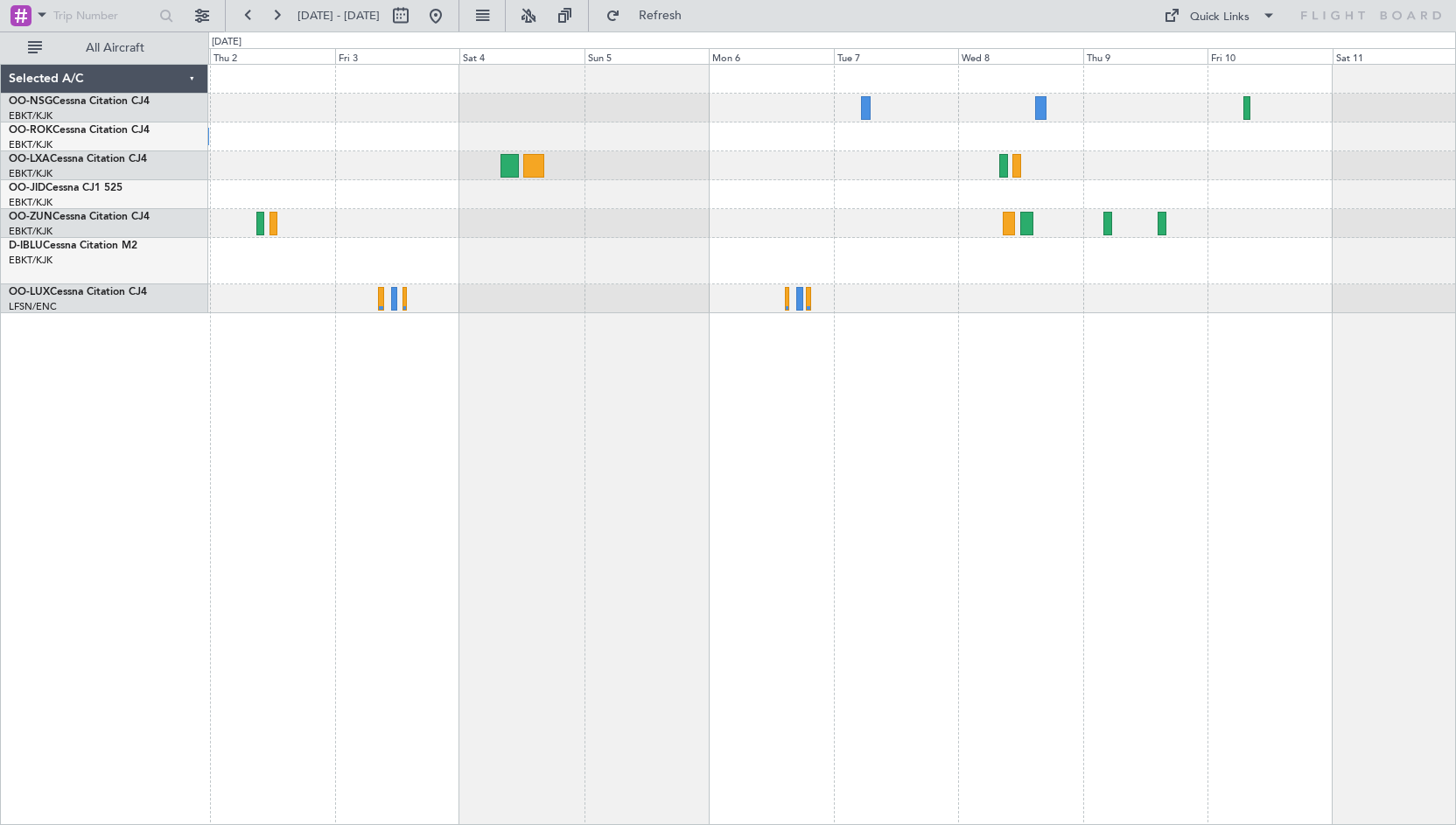
click at [1221, 209] on div "Planned Maint [GEOGRAPHIC_DATA] ([GEOGRAPHIC_DATA]) Owner [GEOGRAPHIC_DATA]-[GE…" at bounding box center [832, 189] width 1248 height 249
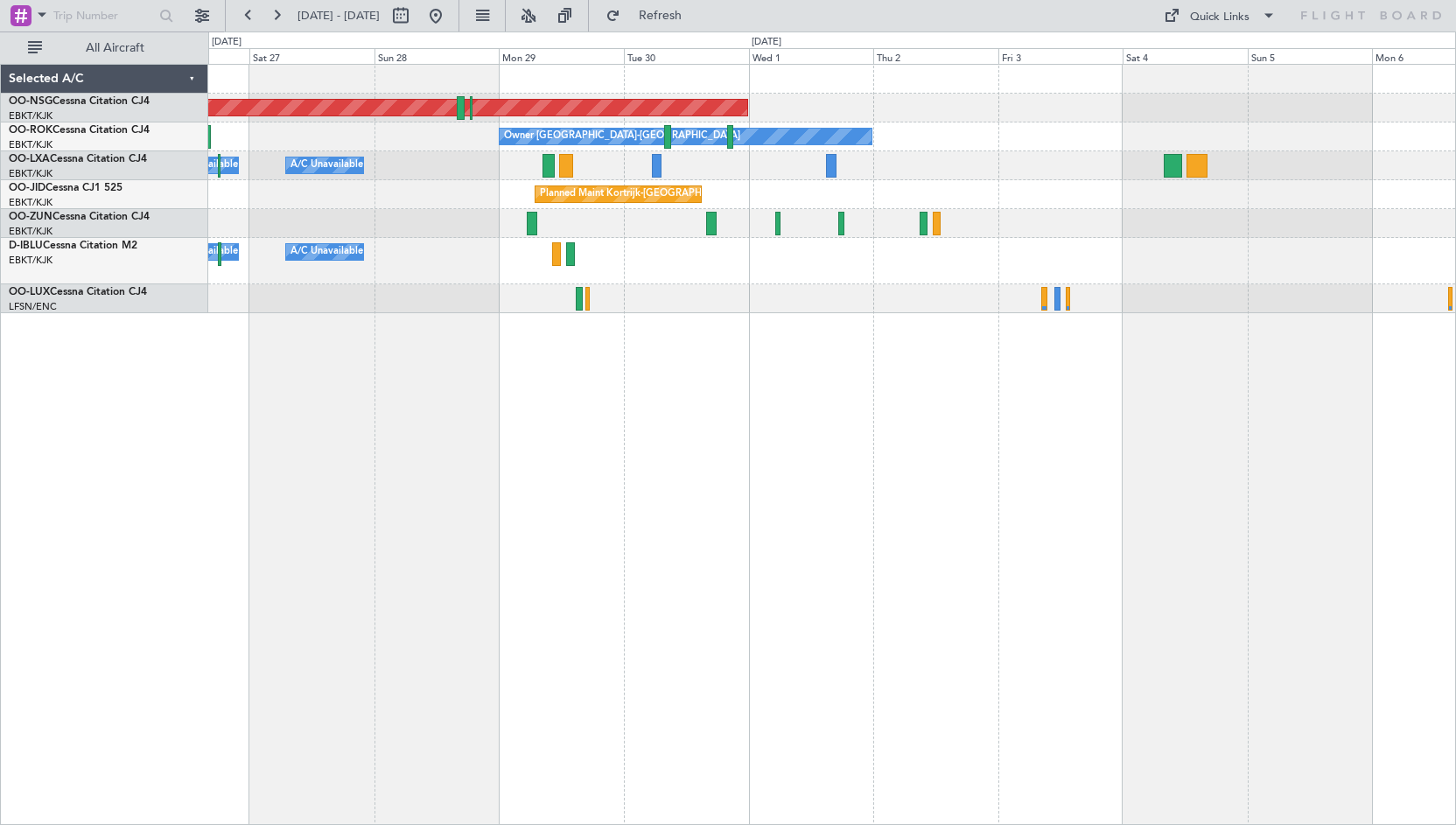
click at [1205, 188] on div "Planned Maint [GEOGRAPHIC_DATA] ([GEOGRAPHIC_DATA]) Owner [GEOGRAPHIC_DATA]-[GE…" at bounding box center [832, 189] width 1248 height 249
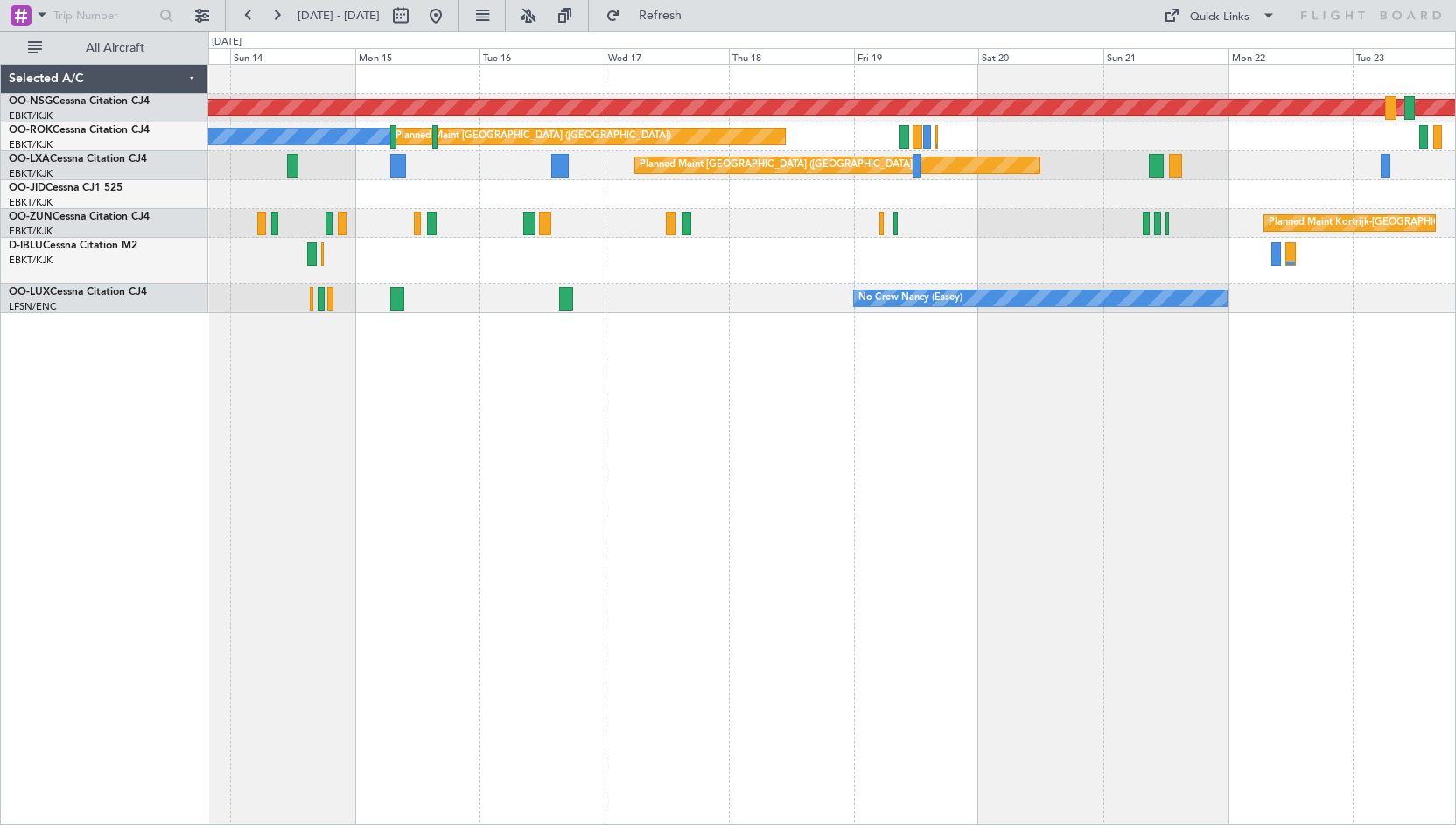
click at [1193, 272] on div "A/C Unavailable [GEOGRAPHIC_DATA] ([GEOGRAPHIC_DATA] National) No Crew [GEOGRAP…" at bounding box center [832, 261] width 1248 height 46
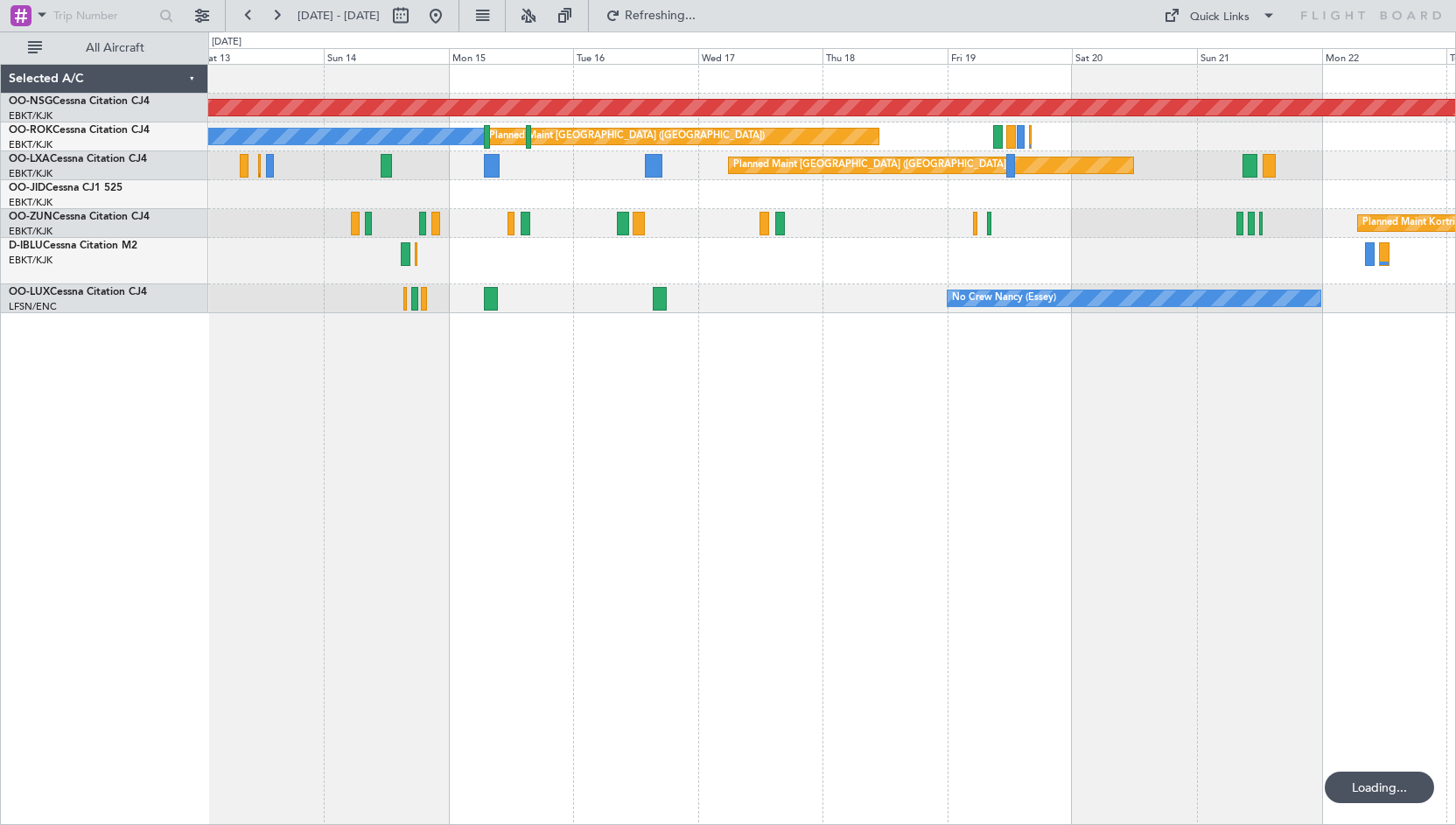
click at [798, 276] on div "No Crew [GEOGRAPHIC_DATA] ([GEOGRAPHIC_DATA] National)" at bounding box center [832, 261] width 1248 height 46
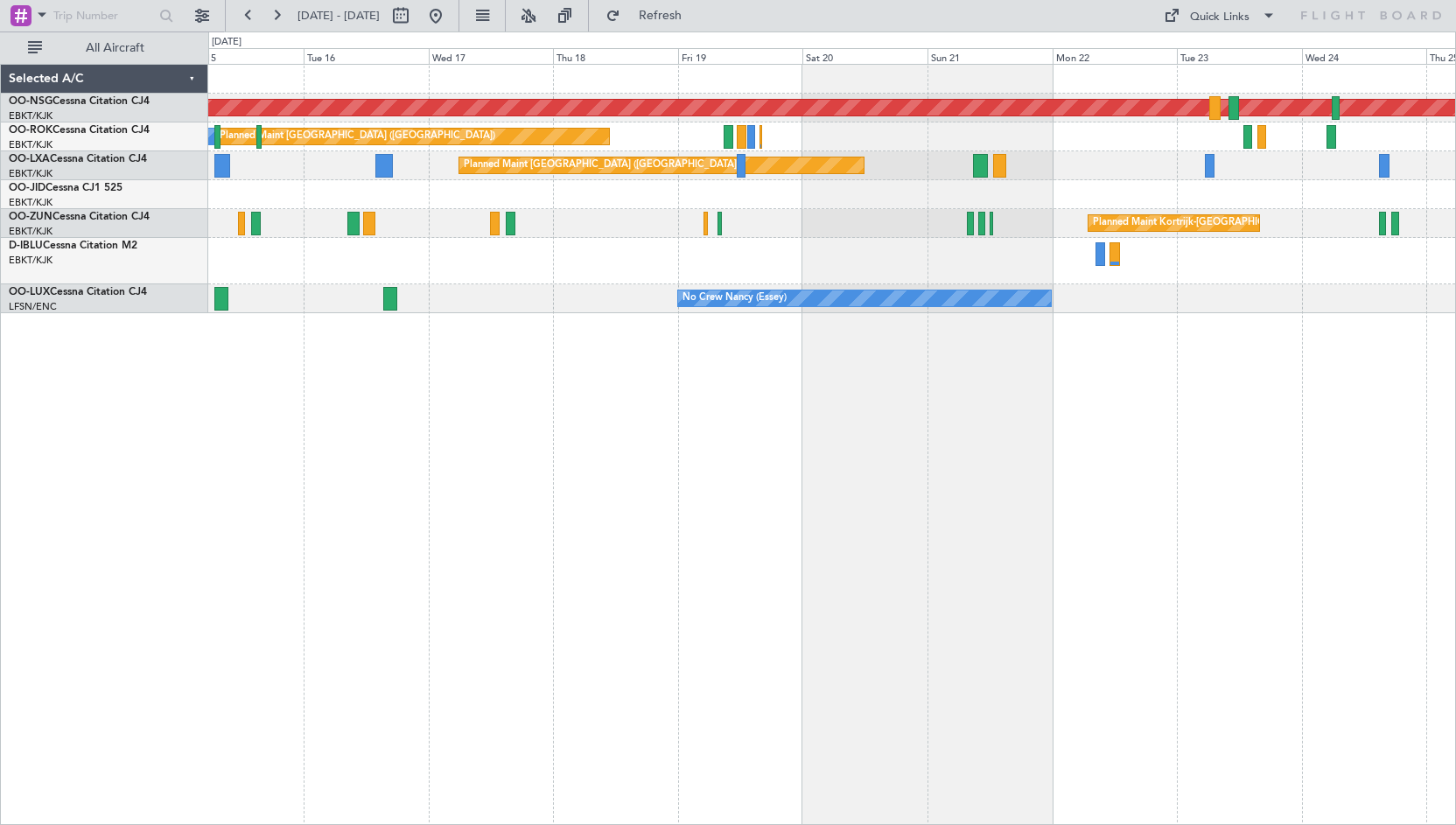
click at [1034, 212] on div "Planned Maint [GEOGRAPHIC_DATA] ([GEOGRAPHIC_DATA]) Planned Maint [GEOGRAPHIC_D…" at bounding box center [832, 189] width 1248 height 249
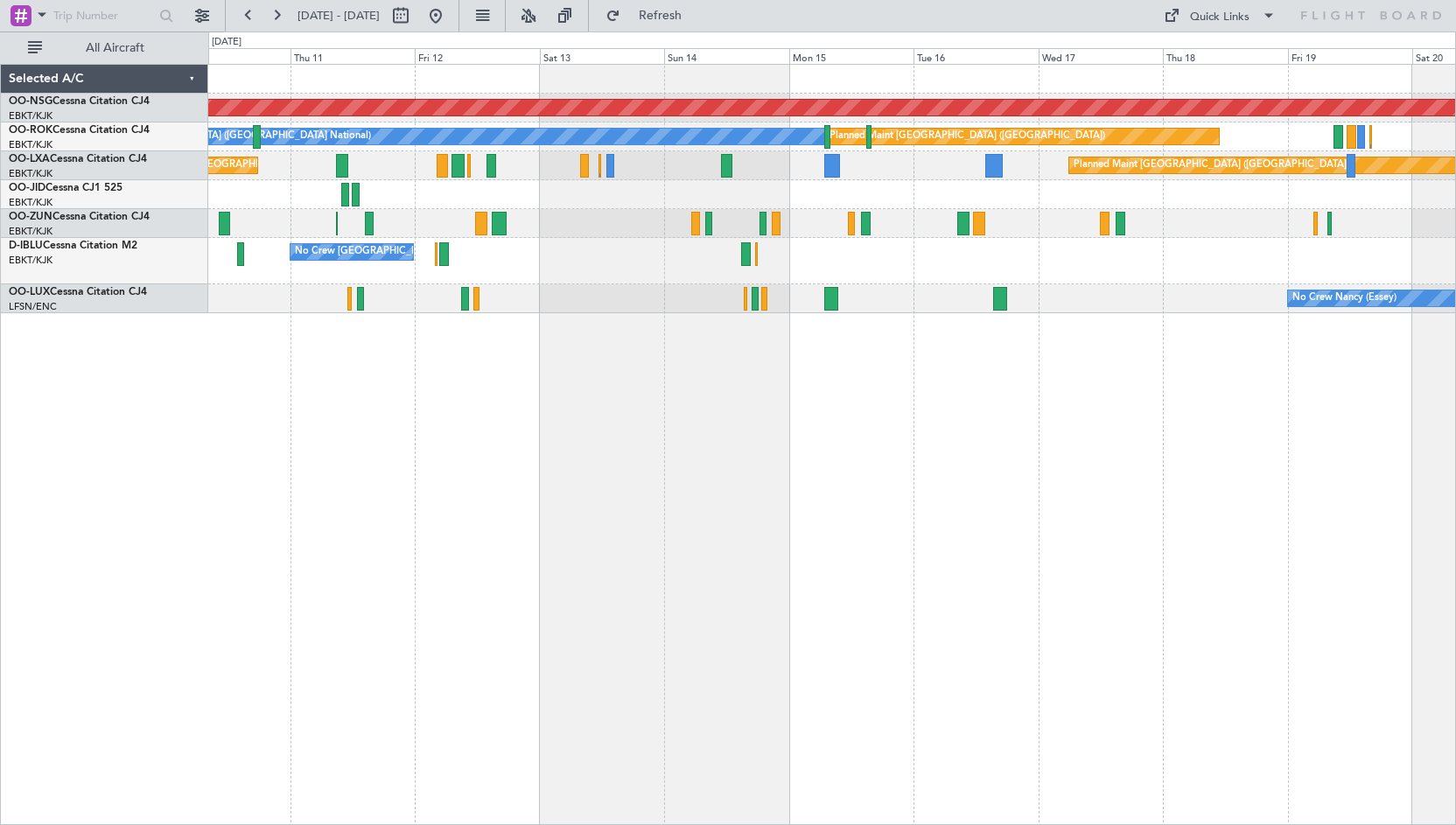
click at [1045, 206] on div at bounding box center [832, 195] width 1248 height 29
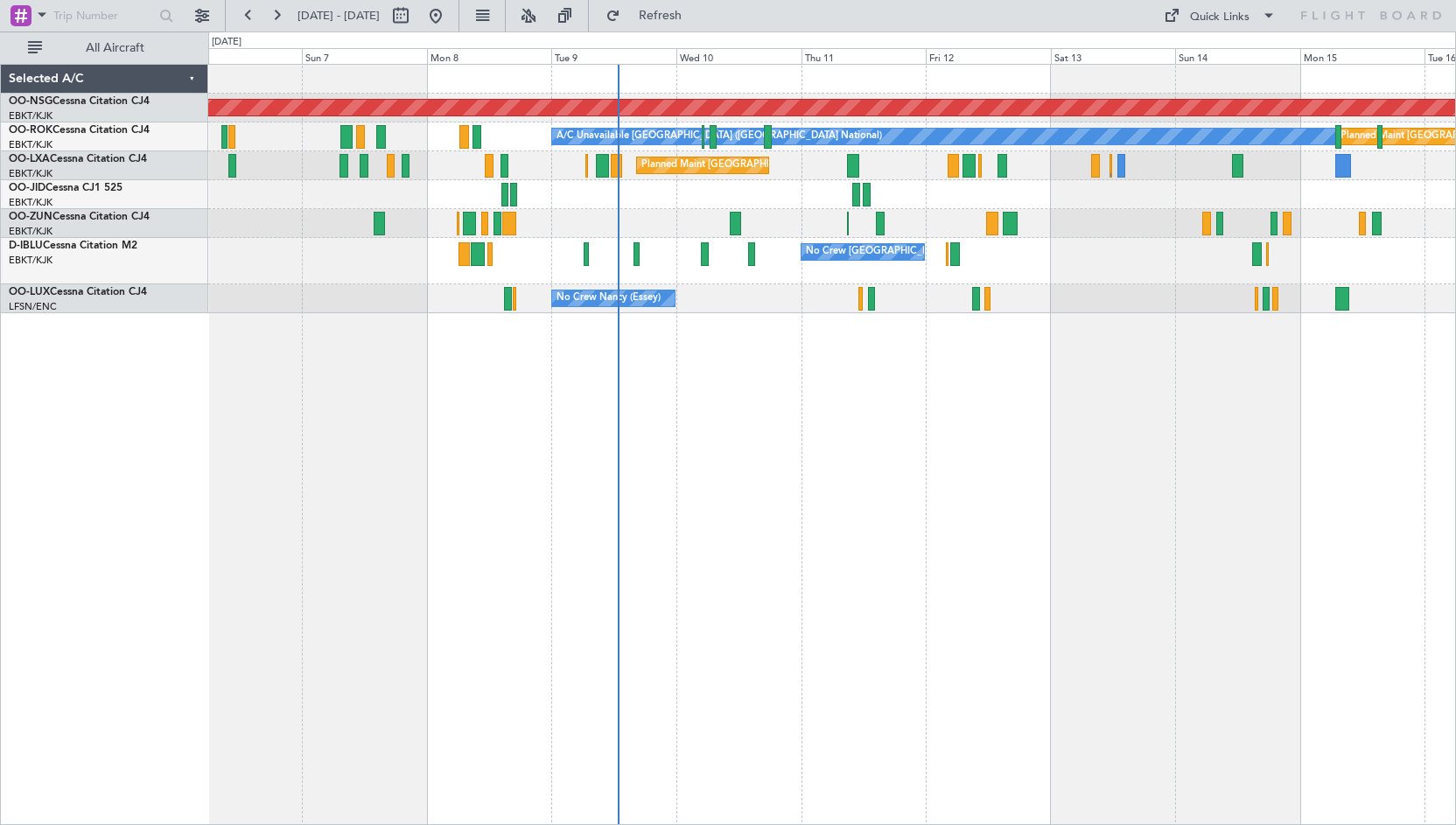
click at [923, 214] on div "Planned Maint [GEOGRAPHIC_DATA] ([GEOGRAPHIC_DATA]) Planned Maint [GEOGRAPHIC_D…" at bounding box center [832, 189] width 1248 height 249
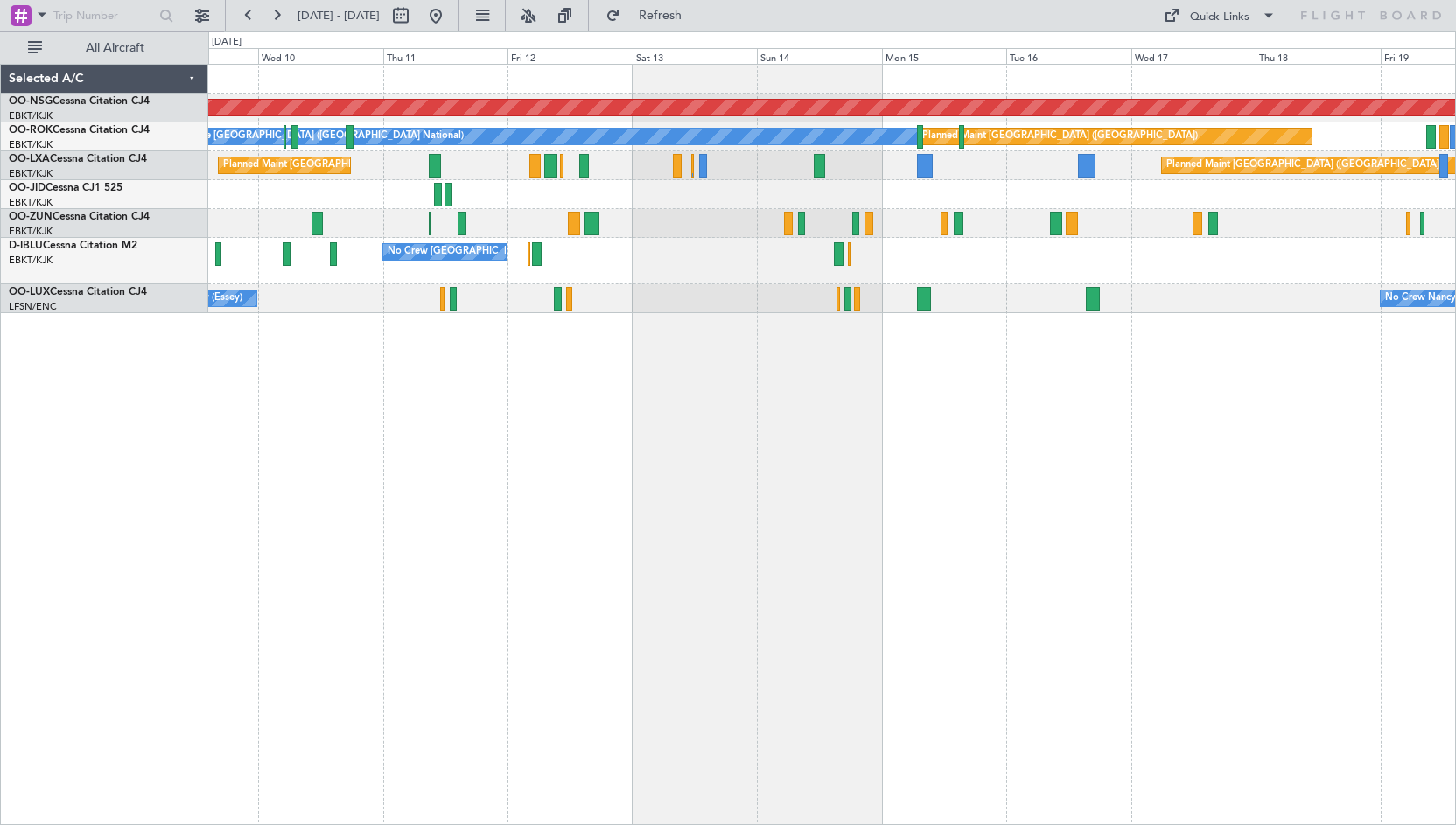
click at [924, 280] on div "No Crew [GEOGRAPHIC_DATA] ([GEOGRAPHIC_DATA] National)" at bounding box center [832, 261] width 1248 height 46
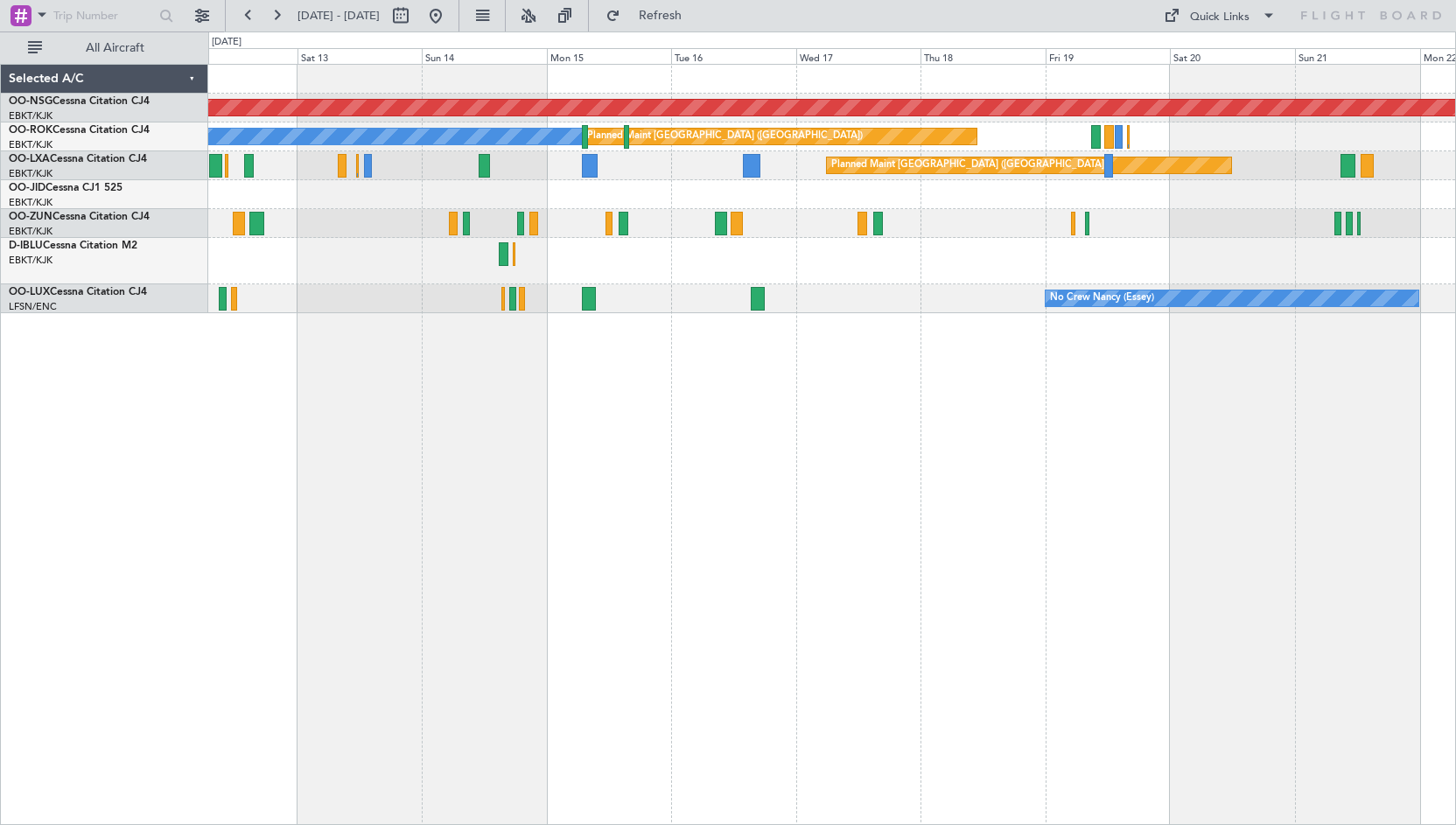
click at [946, 255] on div "No Crew [GEOGRAPHIC_DATA] ([GEOGRAPHIC_DATA] National)" at bounding box center [832, 261] width 1248 height 46
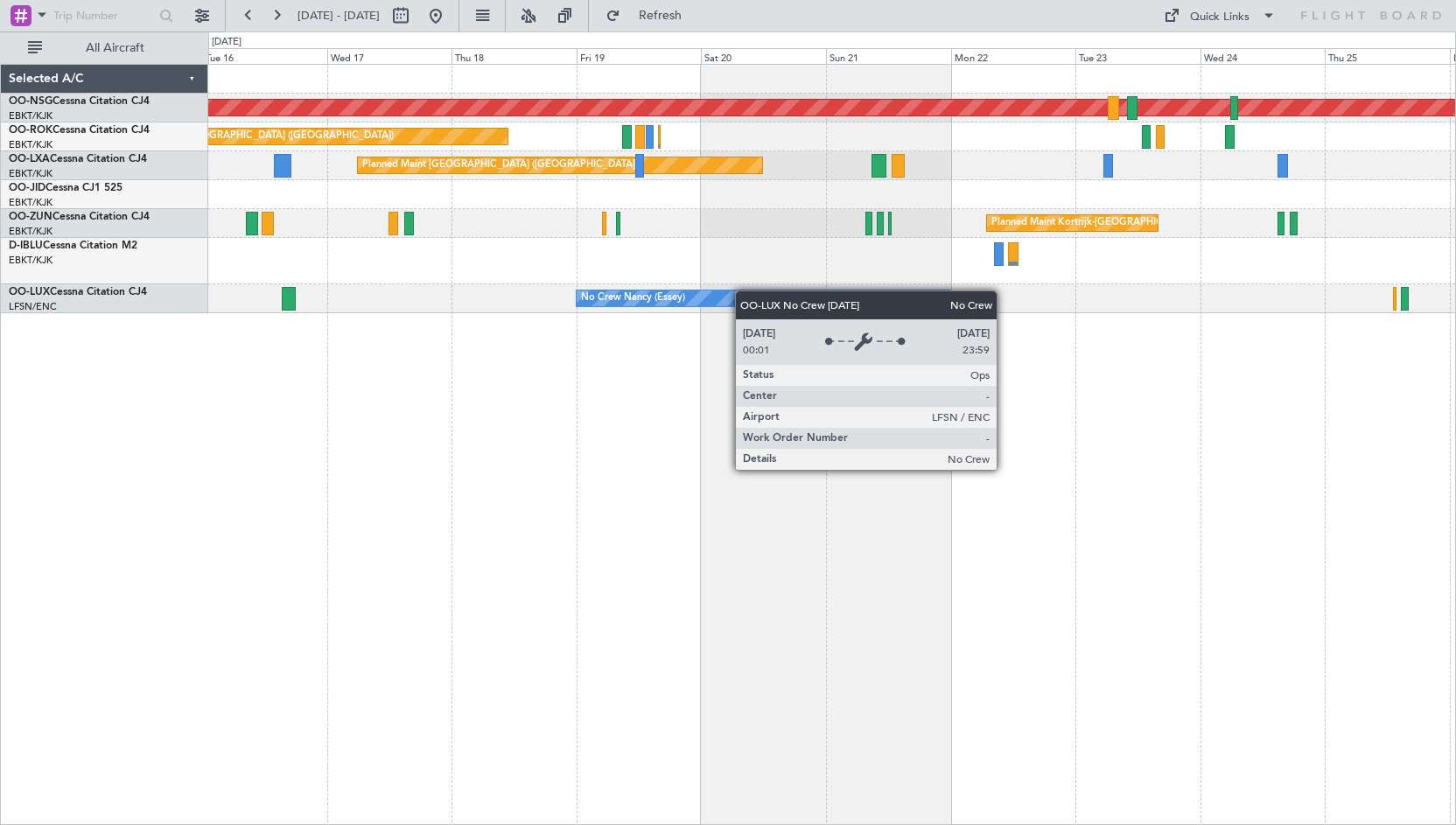
click at [679, 292] on div "Planned Maint [GEOGRAPHIC_DATA] ([GEOGRAPHIC_DATA]) Planned Maint [GEOGRAPHIC_D…" at bounding box center [832, 189] width 1248 height 249
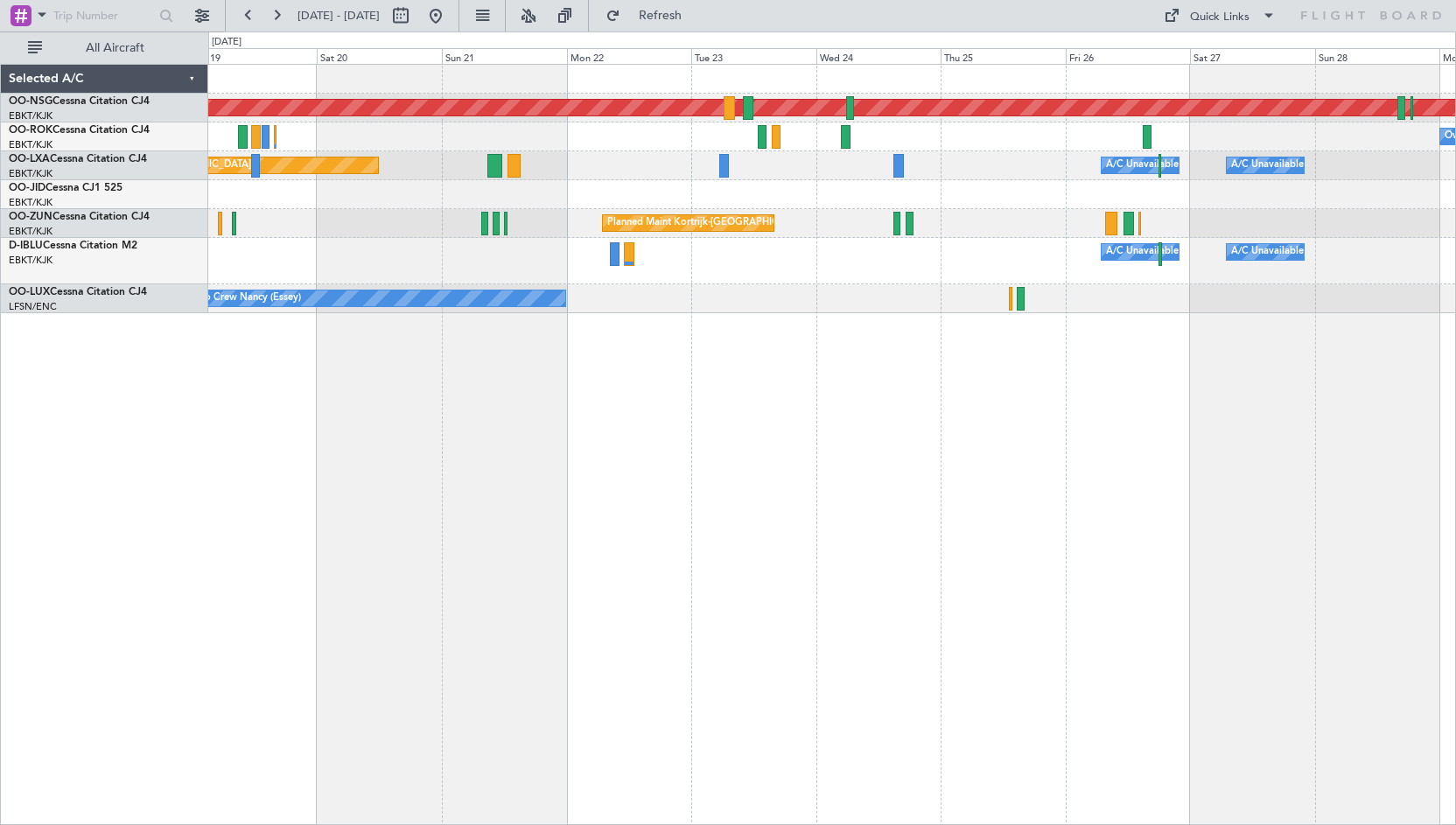
click at [764, 285] on div "Planned Maint [GEOGRAPHIC_DATA] ([GEOGRAPHIC_DATA]) Owner [GEOGRAPHIC_DATA]-[GE…" at bounding box center [832, 189] width 1248 height 249
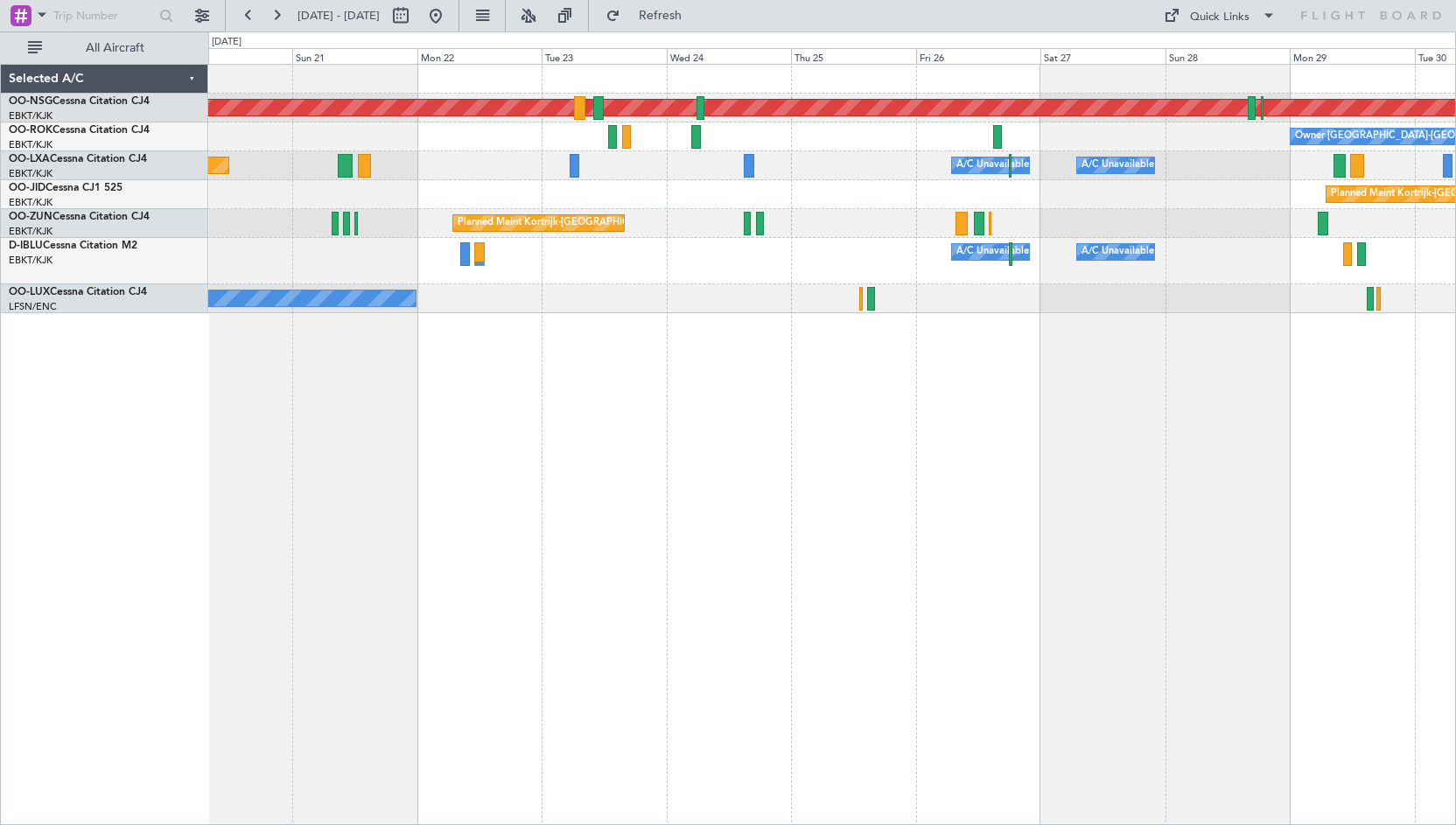
click at [1186, 225] on div "Planned Maint Kortrijk-[GEOGRAPHIC_DATA]" at bounding box center [832, 224] width 1248 height 29
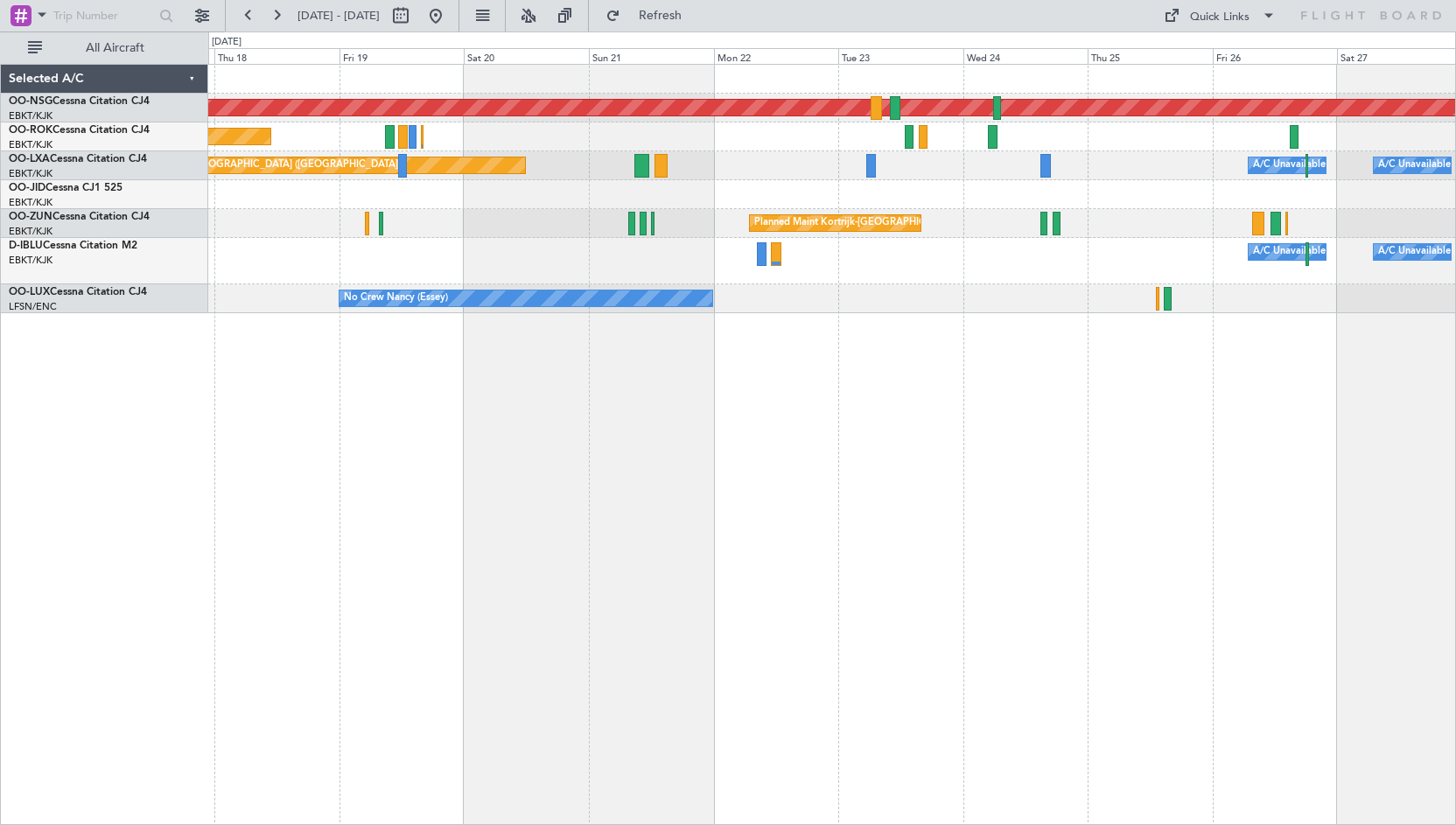
click at [700, 270] on div "A/C Unavailable [GEOGRAPHIC_DATA] ([GEOGRAPHIC_DATA] National) A/C Unavailable …" at bounding box center [832, 261] width 1248 height 46
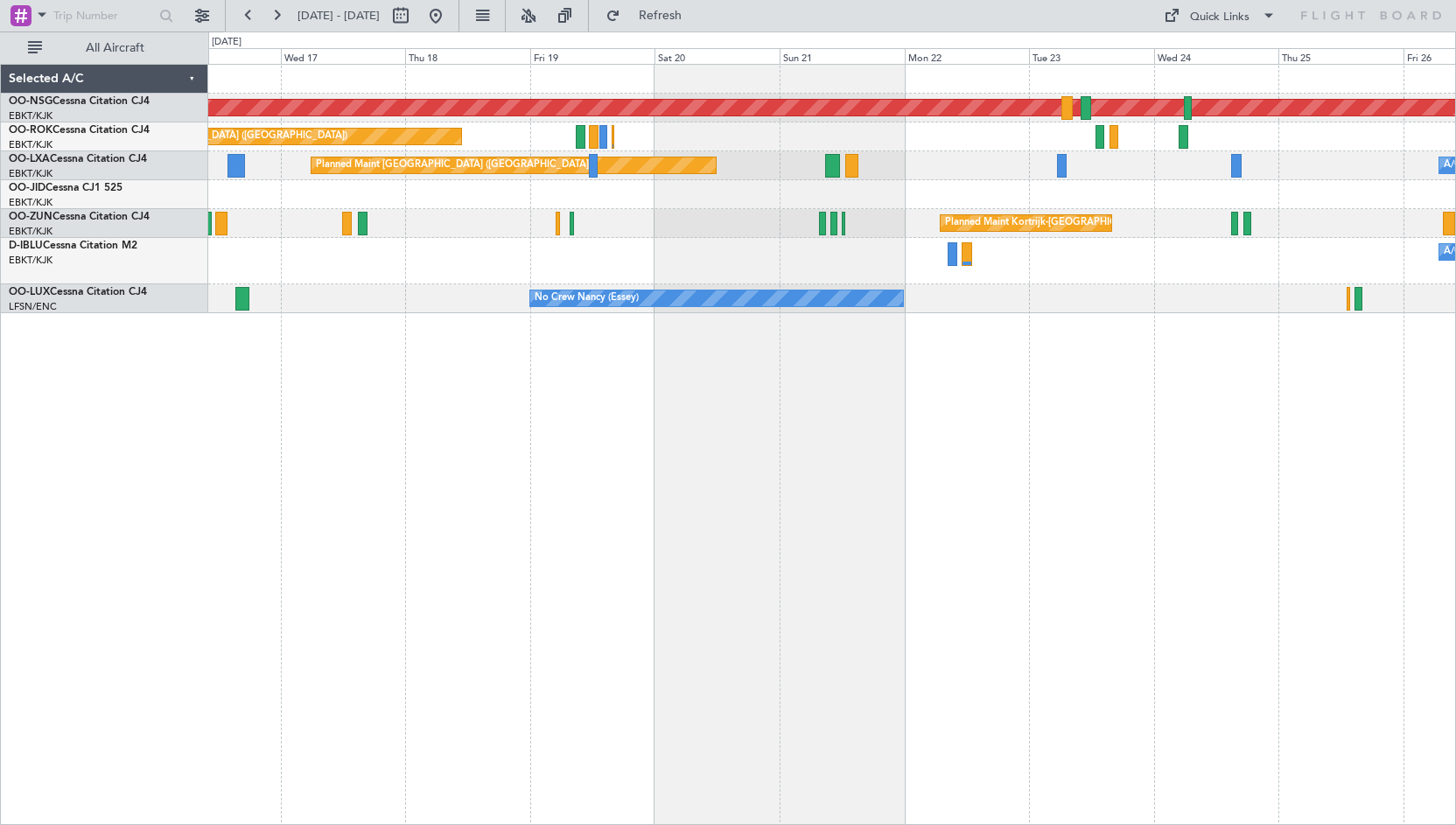
click at [889, 266] on div "A/C Unavailable [GEOGRAPHIC_DATA] ([GEOGRAPHIC_DATA] National) A/C Unavailable …" at bounding box center [832, 261] width 1248 height 46
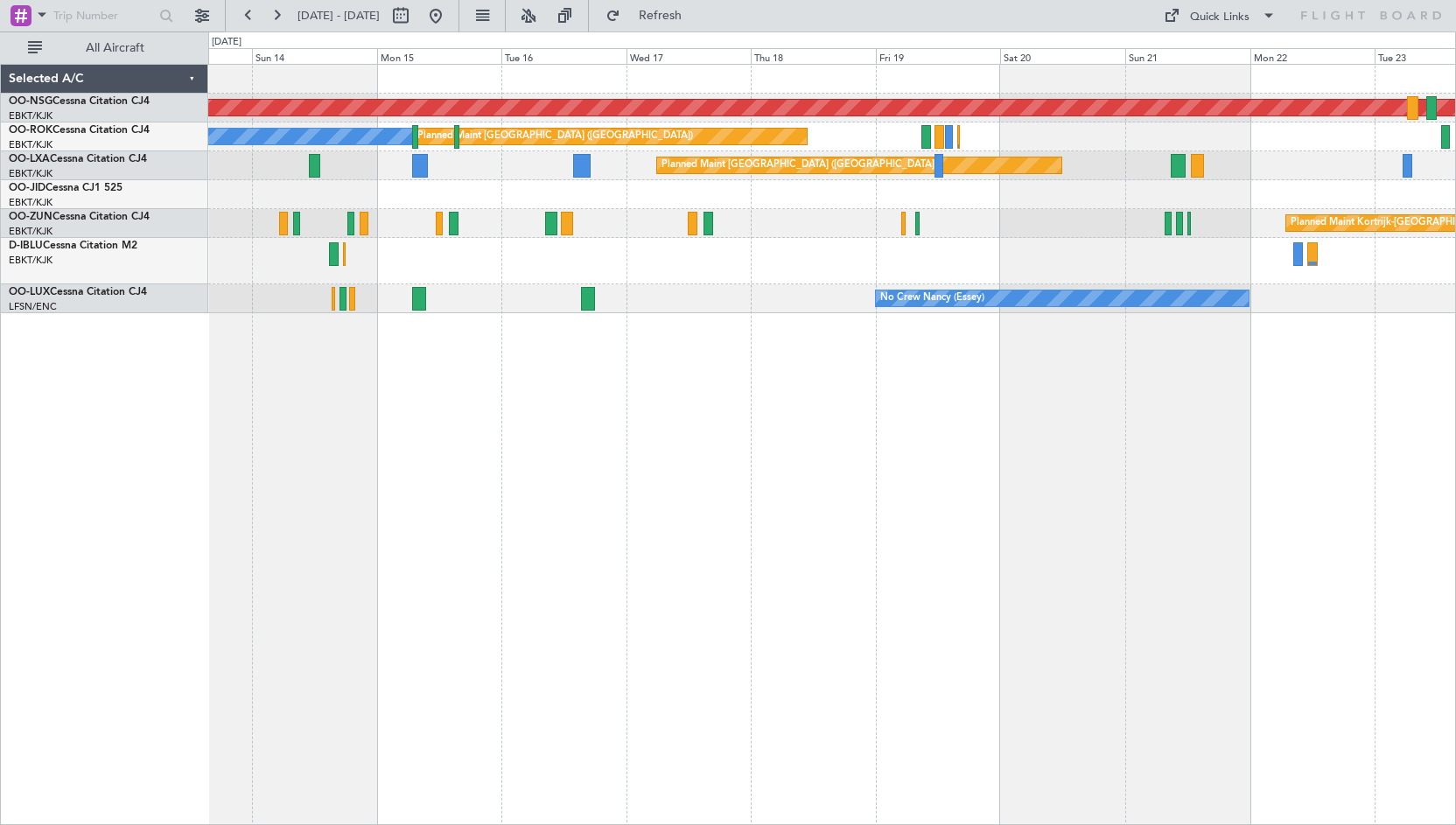
click at [587, 269] on div "No Crew [GEOGRAPHIC_DATA] ([GEOGRAPHIC_DATA] National)" at bounding box center [832, 261] width 1248 height 46
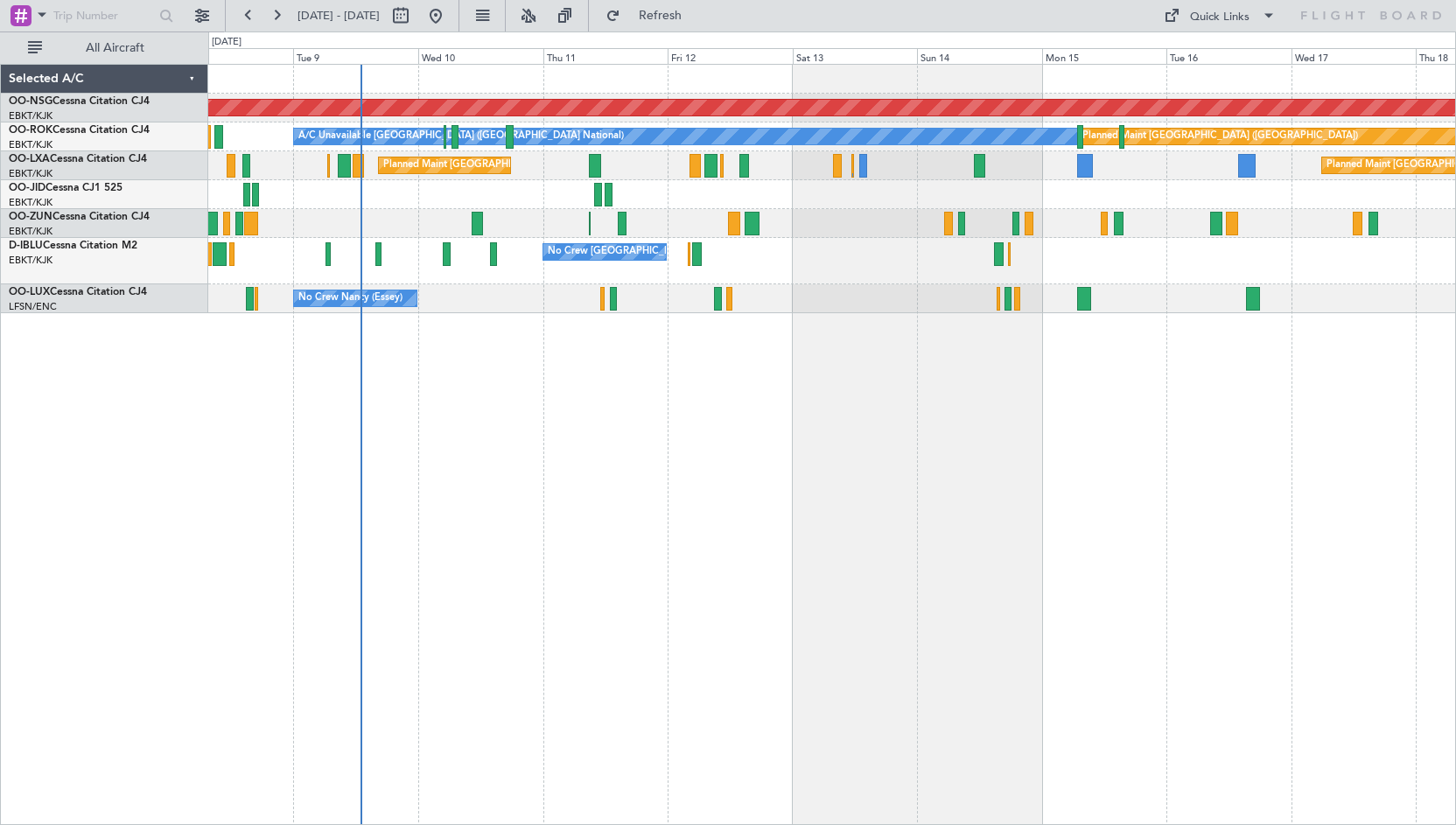
click at [1198, 417] on div "Planned Maint [GEOGRAPHIC_DATA] ([GEOGRAPHIC_DATA]) Planned Maint [GEOGRAPHIC_D…" at bounding box center [833, 445] width 1249 height 761
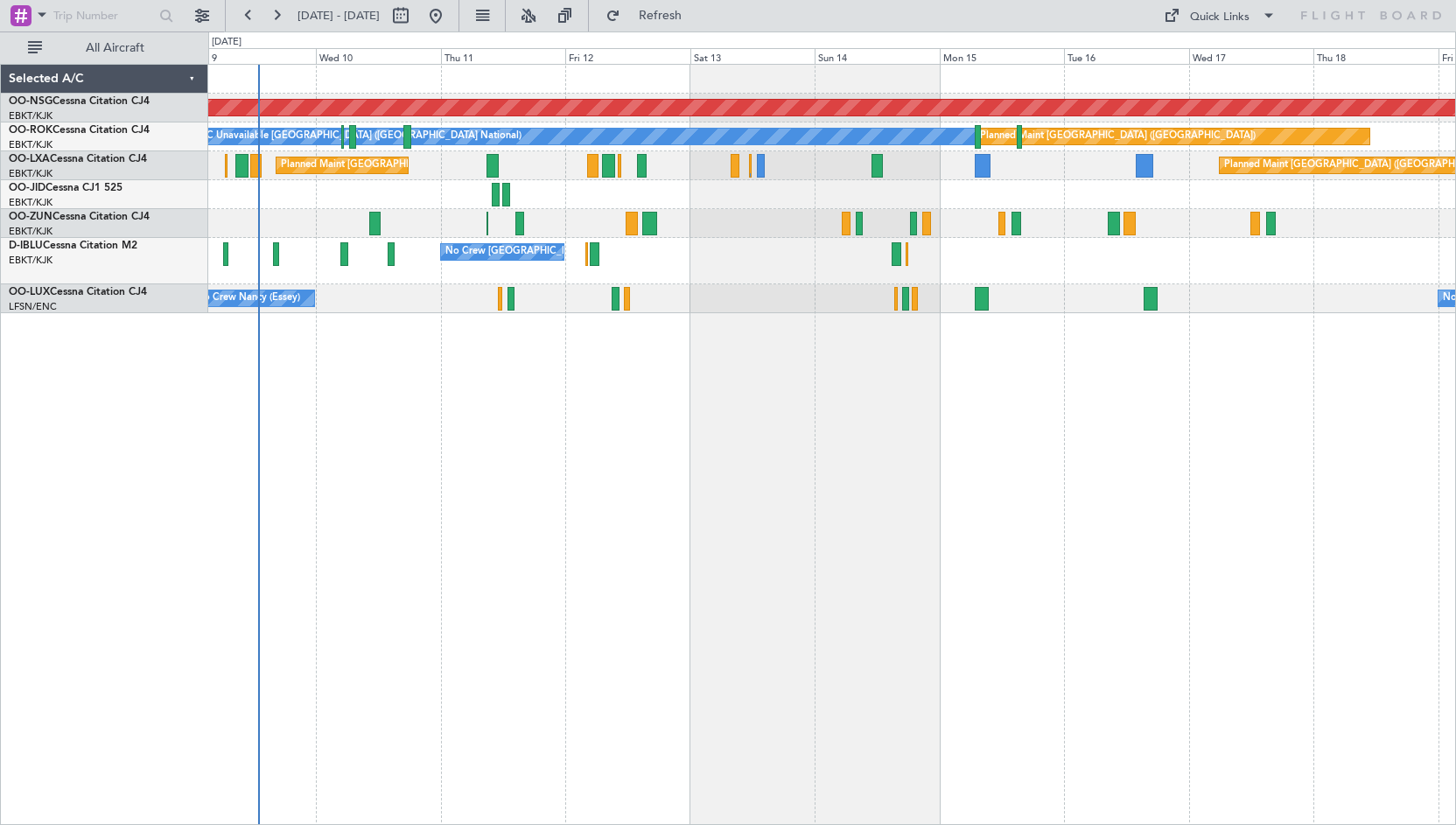
click at [862, 379] on div "Planned Maint [GEOGRAPHIC_DATA] ([GEOGRAPHIC_DATA]) Planned Maint [GEOGRAPHIC_D…" at bounding box center [833, 445] width 1249 height 761
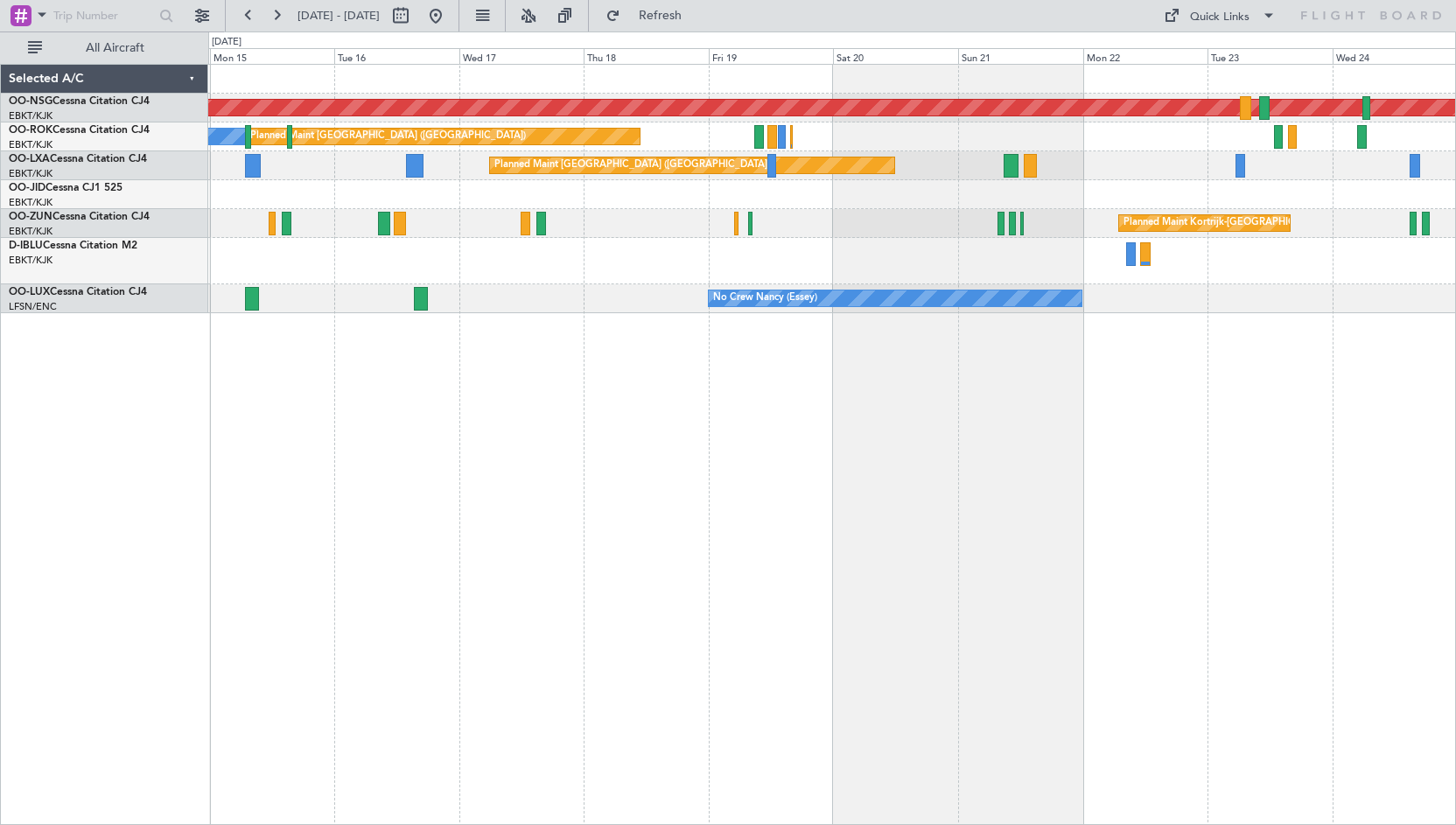
click at [627, 253] on div "Planned Maint [GEOGRAPHIC_DATA] ([GEOGRAPHIC_DATA]) Planned Maint [GEOGRAPHIC_D…" at bounding box center [832, 189] width 1248 height 249
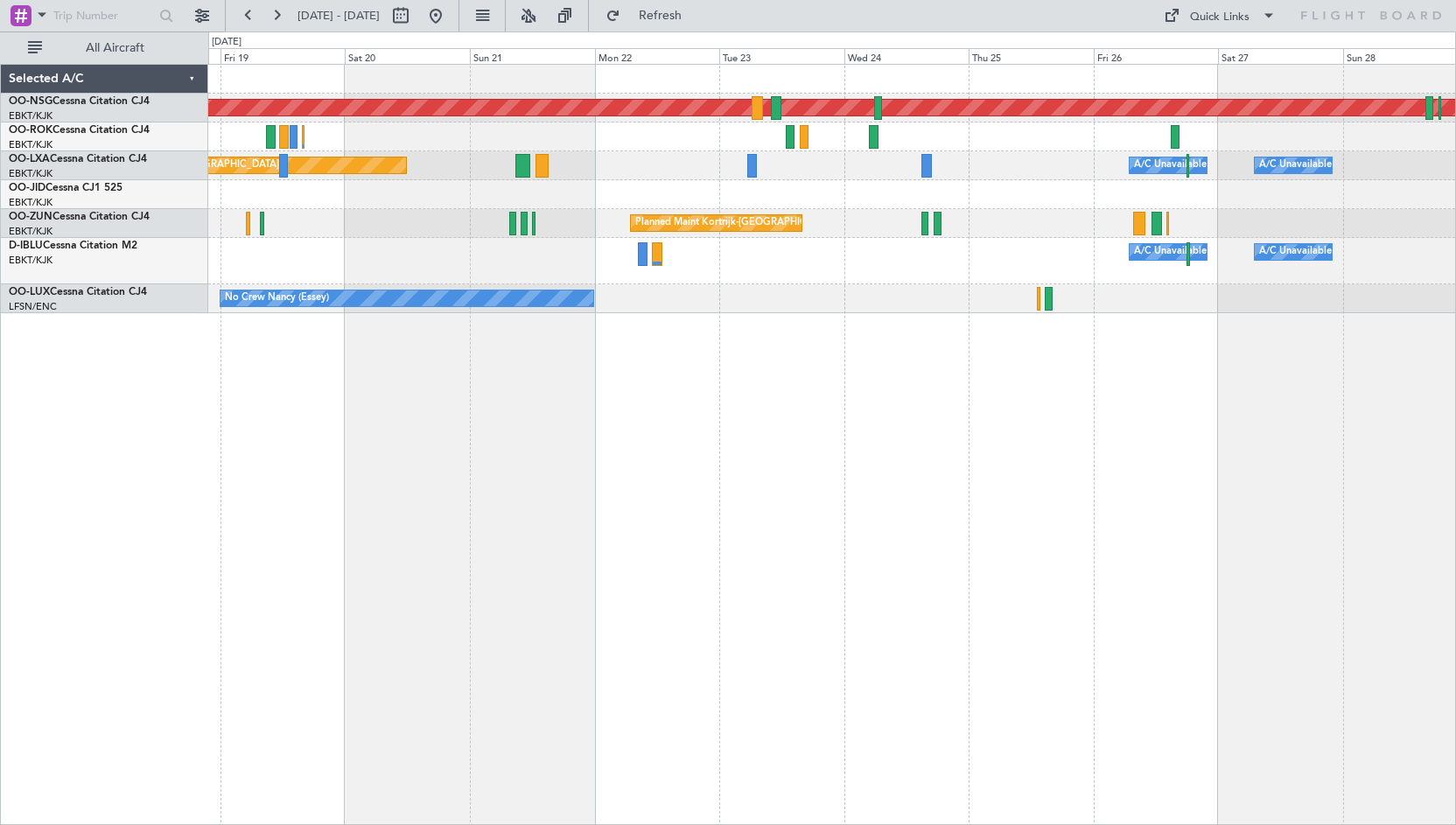
click at [852, 194] on div "Planned Maint [GEOGRAPHIC_DATA] ([GEOGRAPHIC_DATA]) Owner [GEOGRAPHIC_DATA]-[GE…" at bounding box center [832, 189] width 1248 height 249
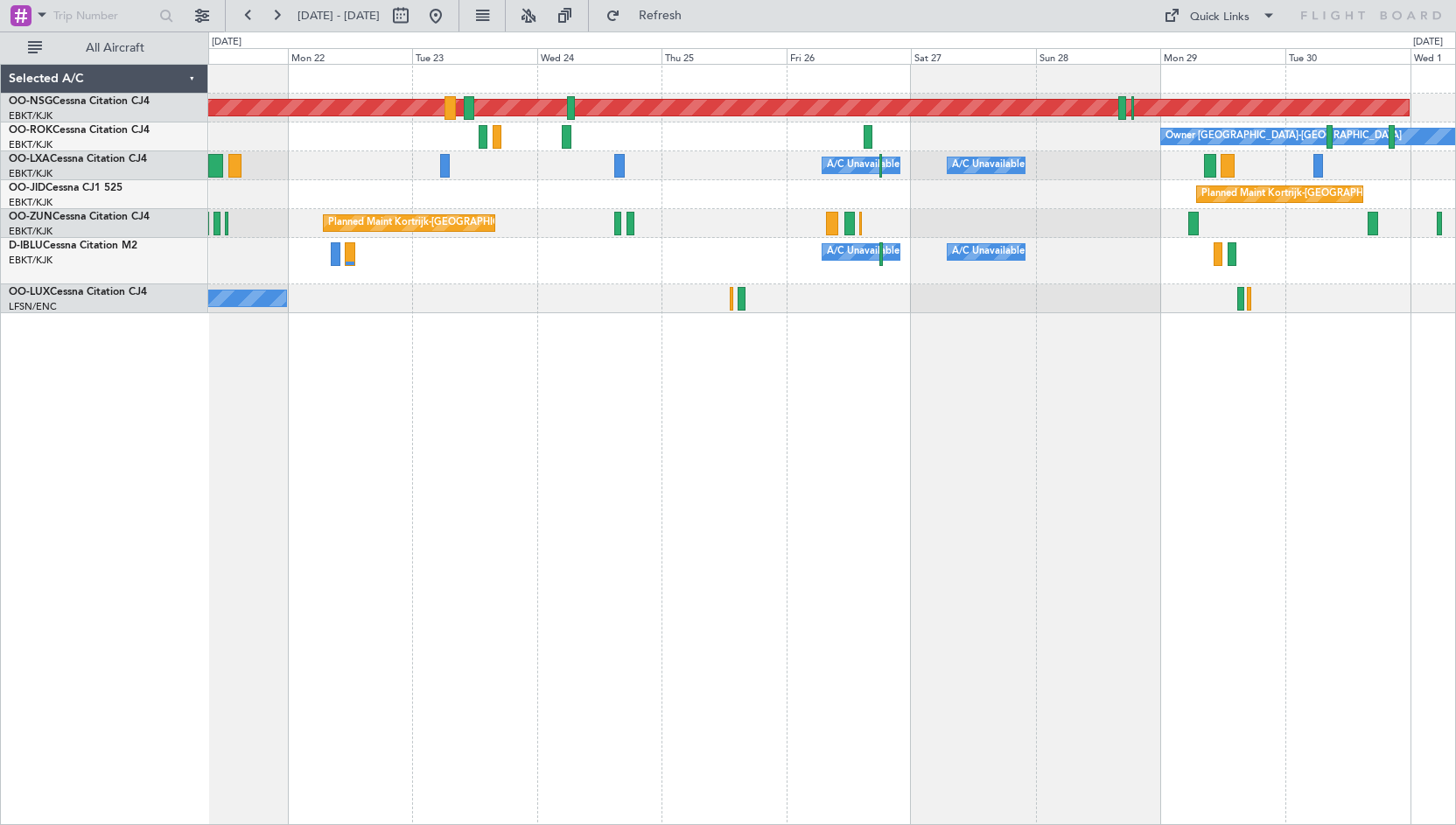
click at [723, 267] on div "Planned Maint [GEOGRAPHIC_DATA] ([GEOGRAPHIC_DATA]) Owner [GEOGRAPHIC_DATA]-[GE…" at bounding box center [832, 189] width 1248 height 249
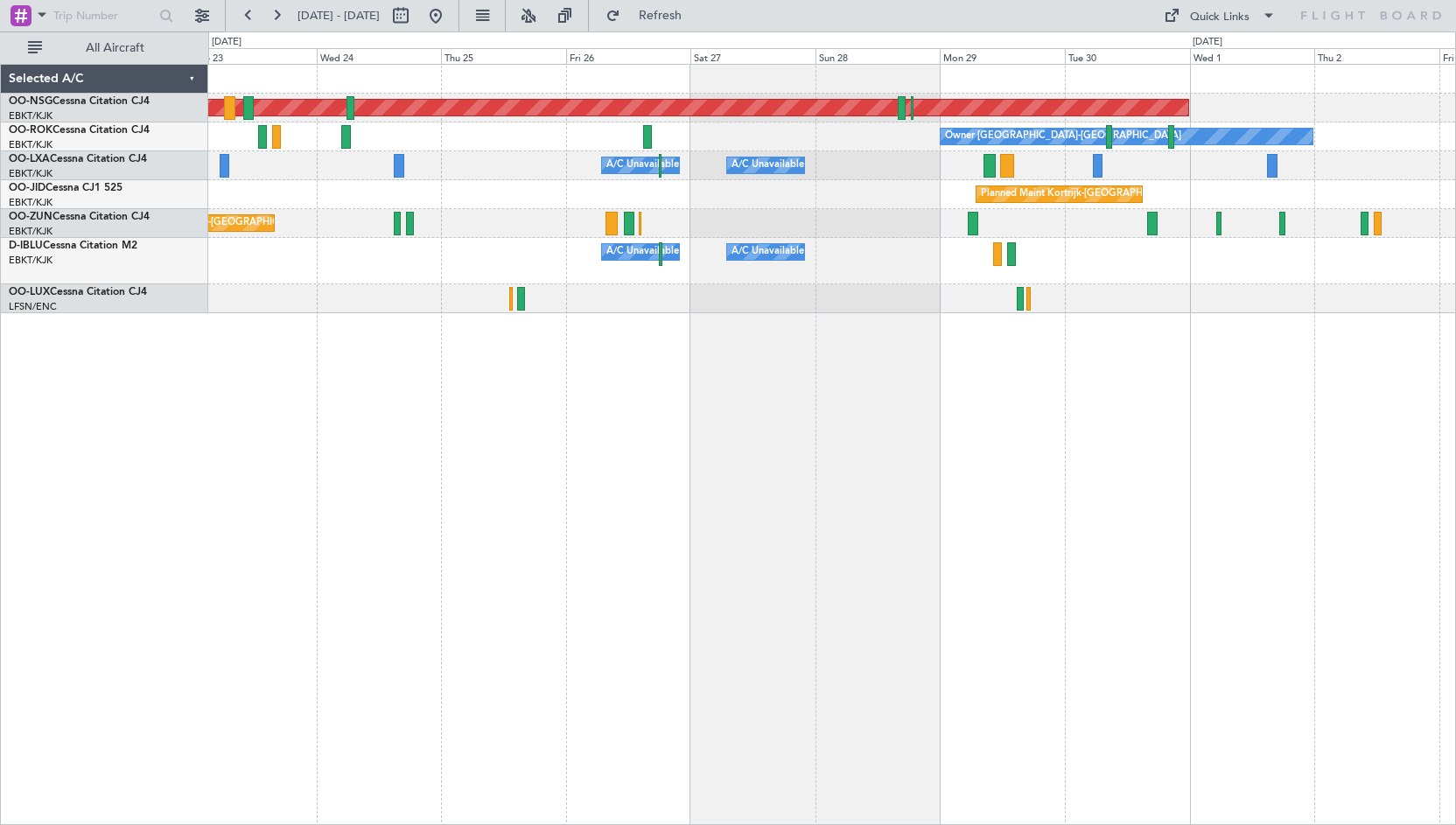
click at [685, 236] on div "Planned Maint Kortrijk-[GEOGRAPHIC_DATA]" at bounding box center [832, 224] width 1248 height 29
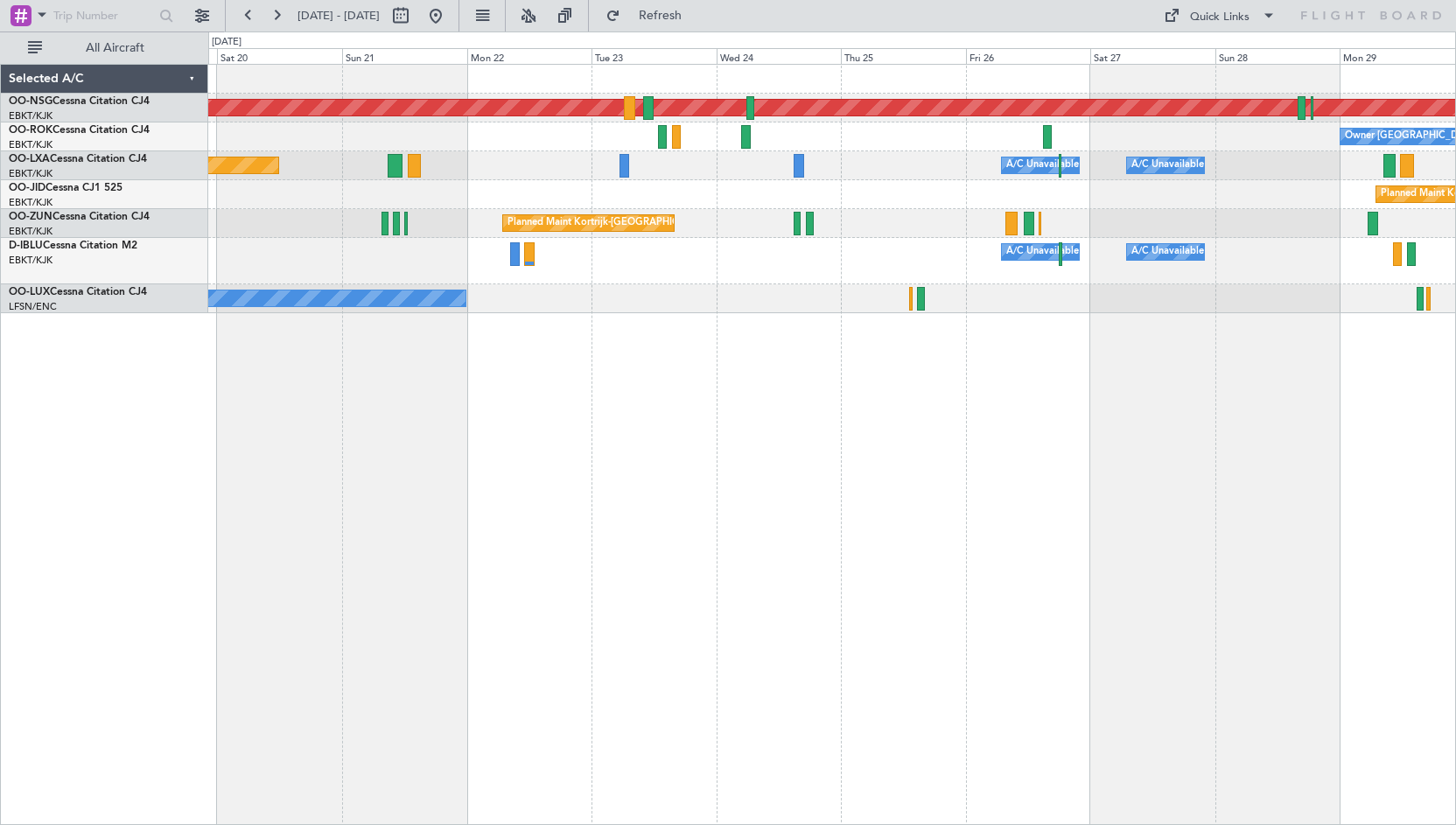
click at [1174, 391] on div "Planned Maint [GEOGRAPHIC_DATA] ([GEOGRAPHIC_DATA]) Owner [GEOGRAPHIC_DATA]-[GE…" at bounding box center [833, 445] width 1249 height 761
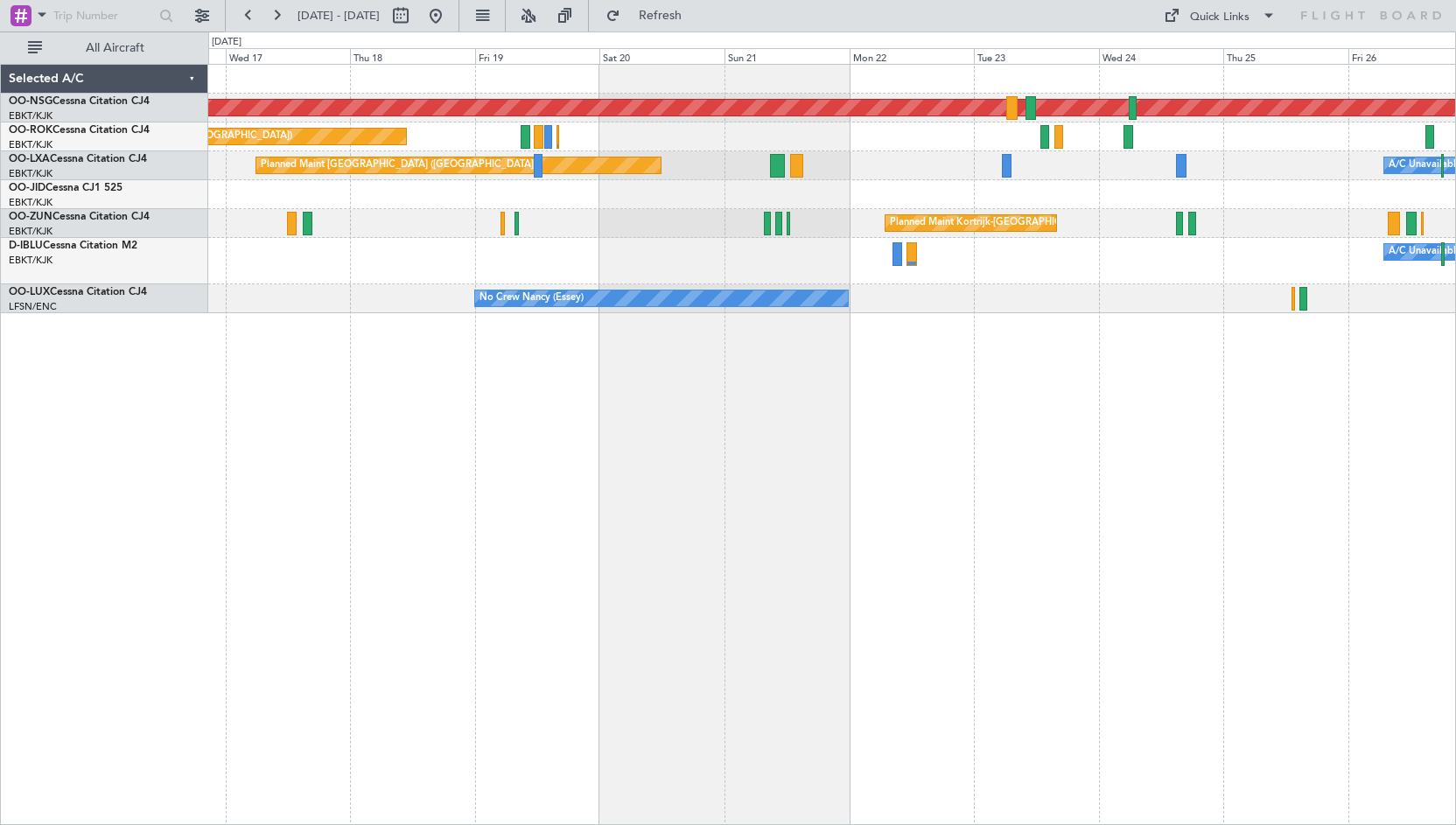
click at [983, 417] on div "Planned Maint [GEOGRAPHIC_DATA] ([GEOGRAPHIC_DATA]) Planned Maint [GEOGRAPHIC_D…" at bounding box center [833, 445] width 1249 height 761
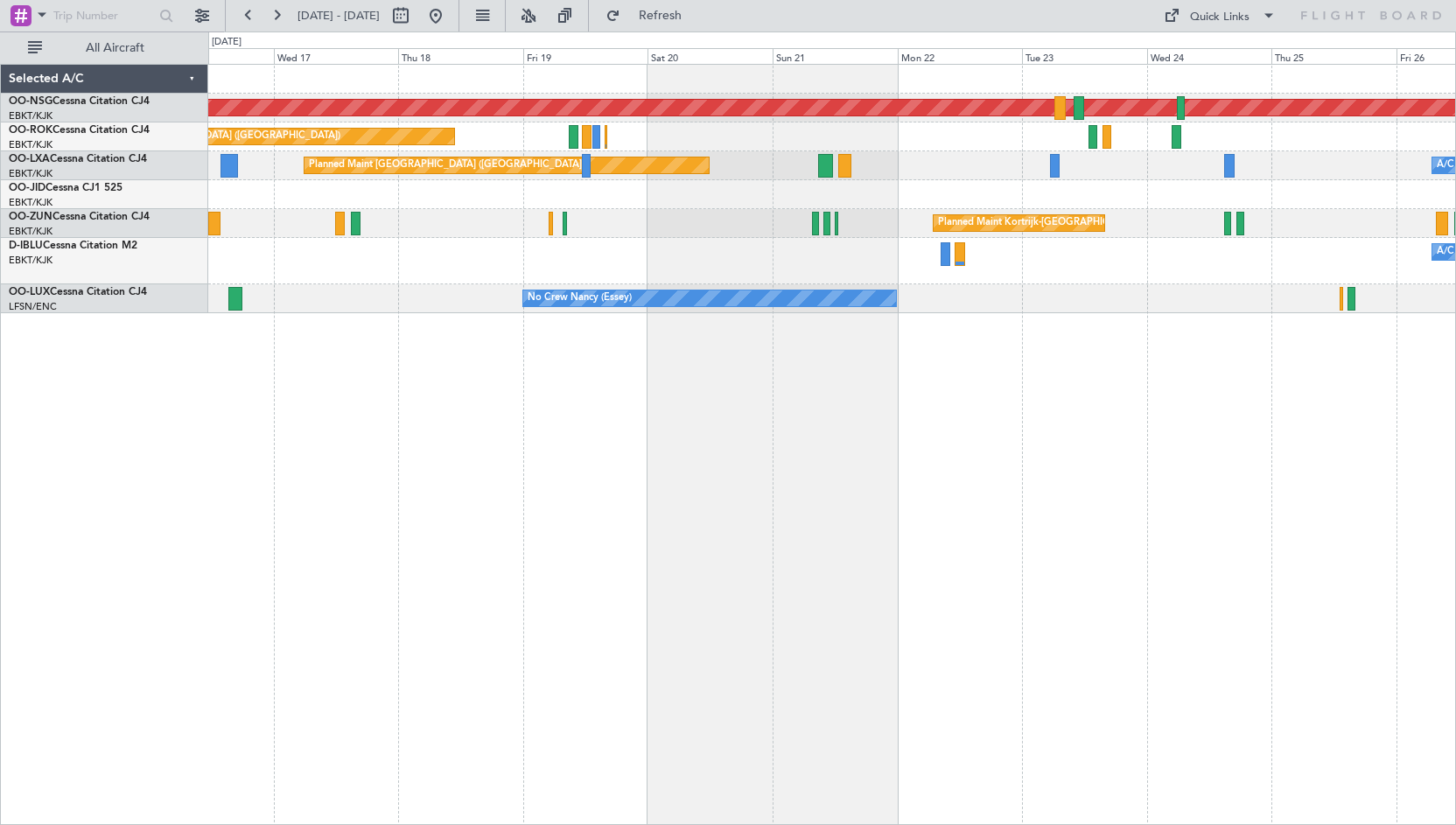
click at [781, 435] on div "Planned Maint [GEOGRAPHIC_DATA] ([GEOGRAPHIC_DATA]) Planned Maint [GEOGRAPHIC_D…" at bounding box center [833, 445] width 1249 height 761
